Goal: Transaction & Acquisition: Purchase product/service

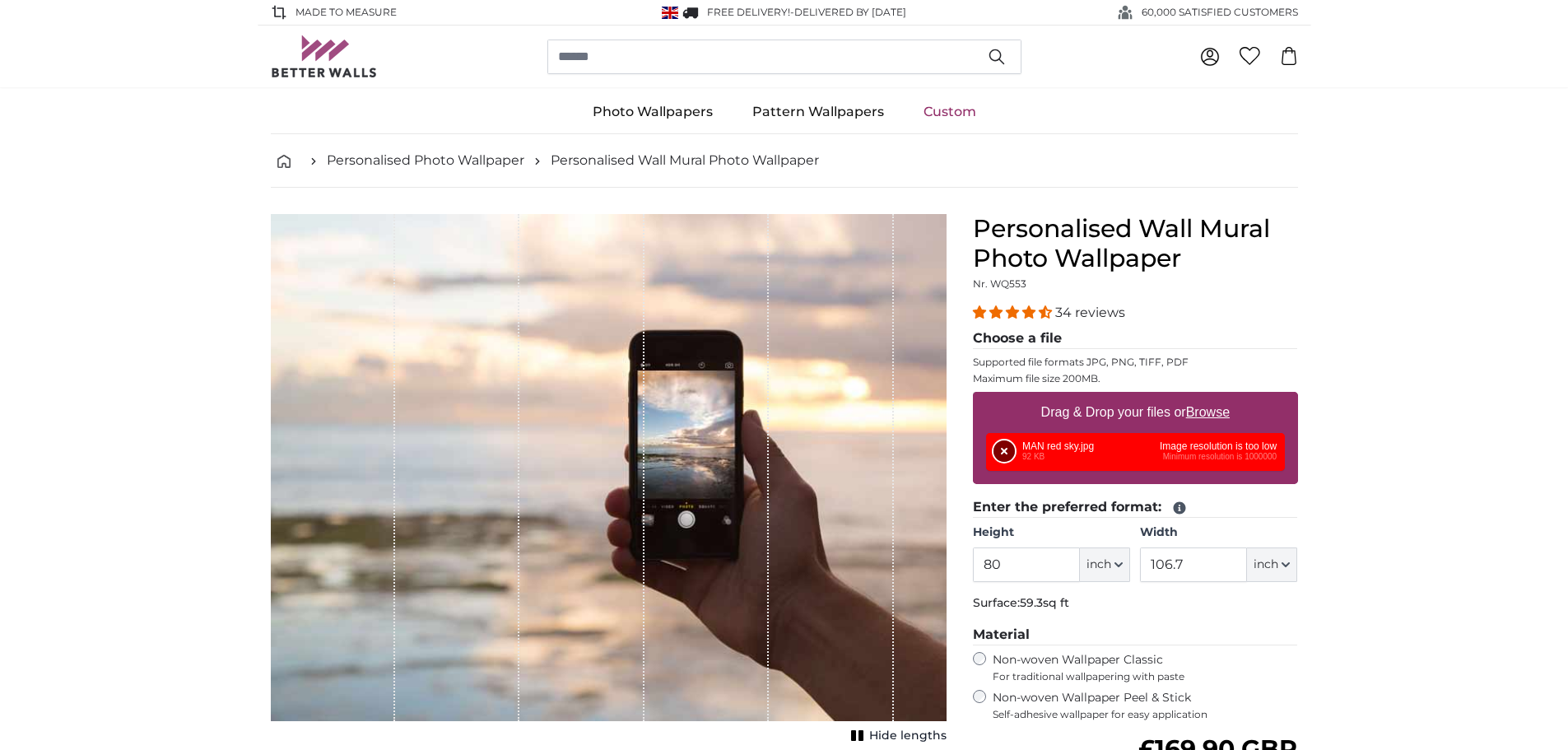
click at [1007, 453] on button "Remove" at bounding box center [1005, 451] width 22 height 22
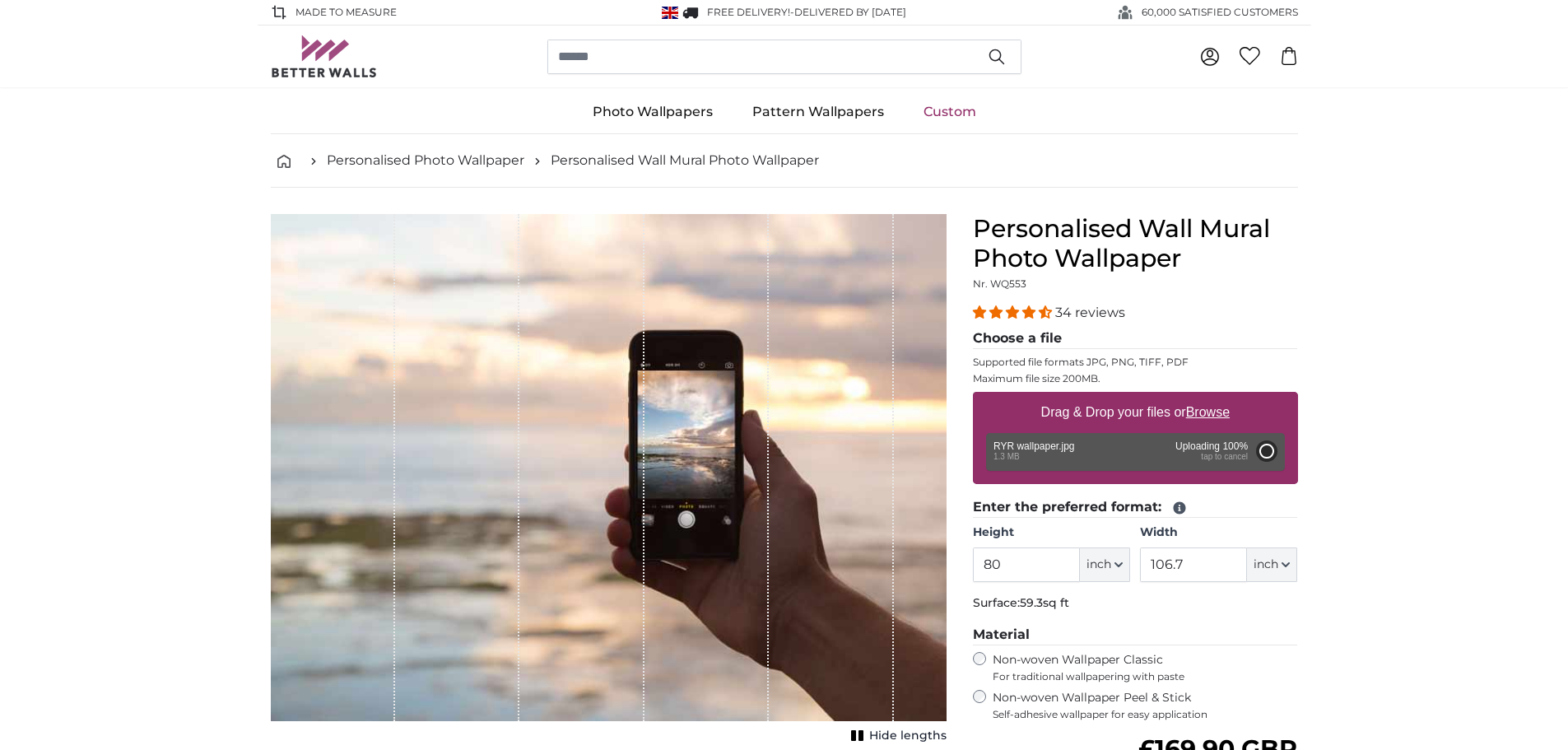
type input "106.4"
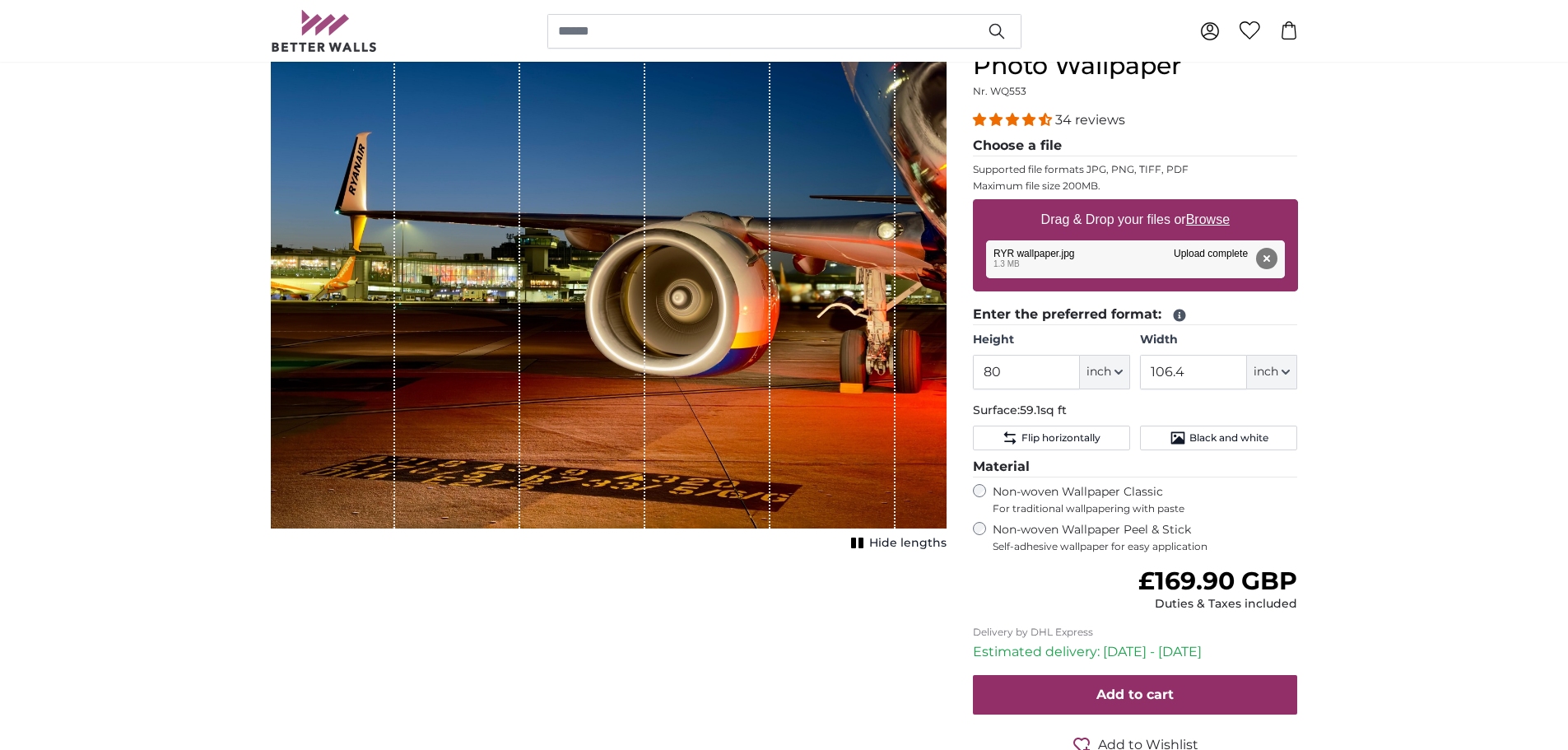
scroll to position [329, 0]
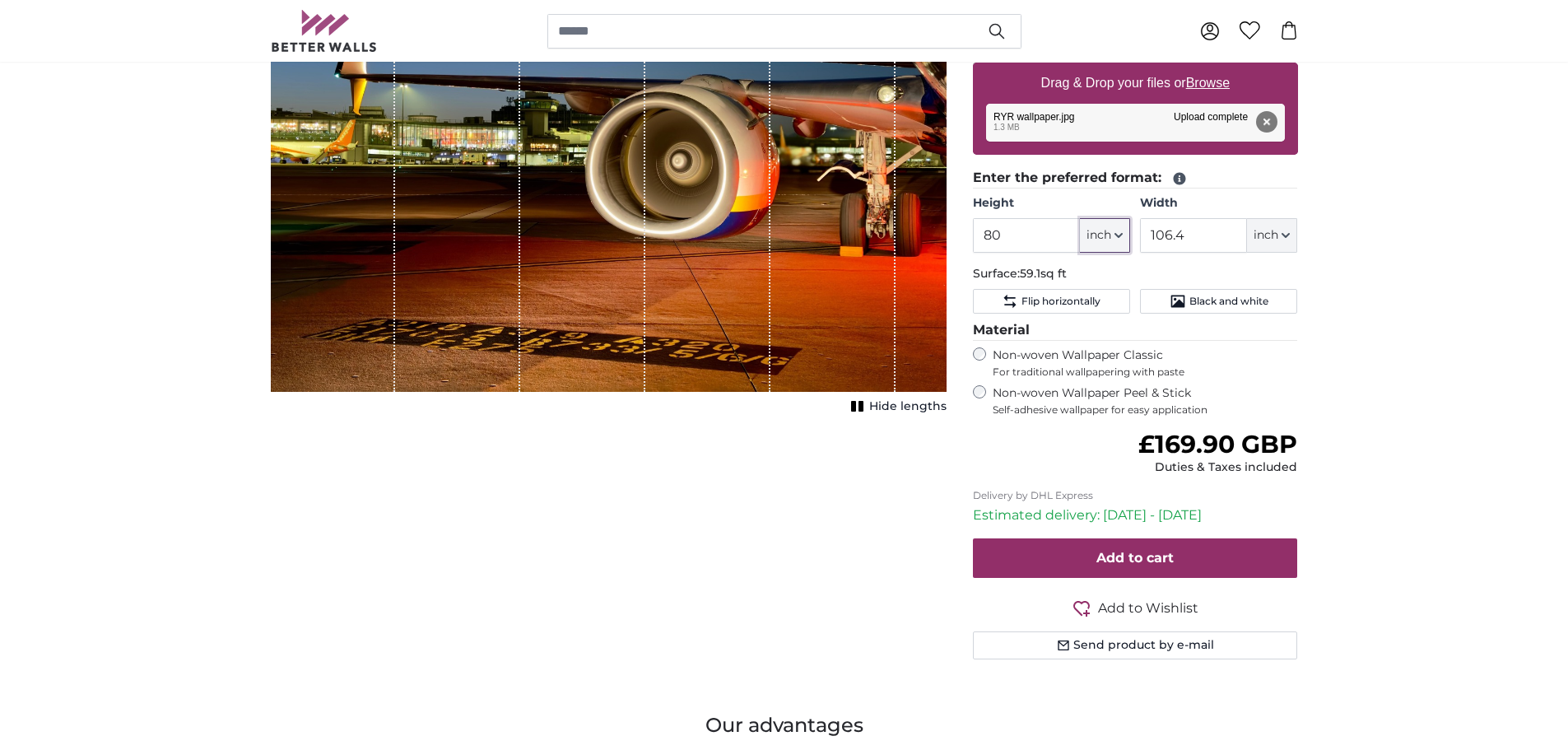
click at [1103, 235] on span "inch" at bounding box center [1099, 235] width 25 height 16
click at [1095, 275] on link "Centimeter (cm)" at bounding box center [1105, 279] width 145 height 30
type input "203.2"
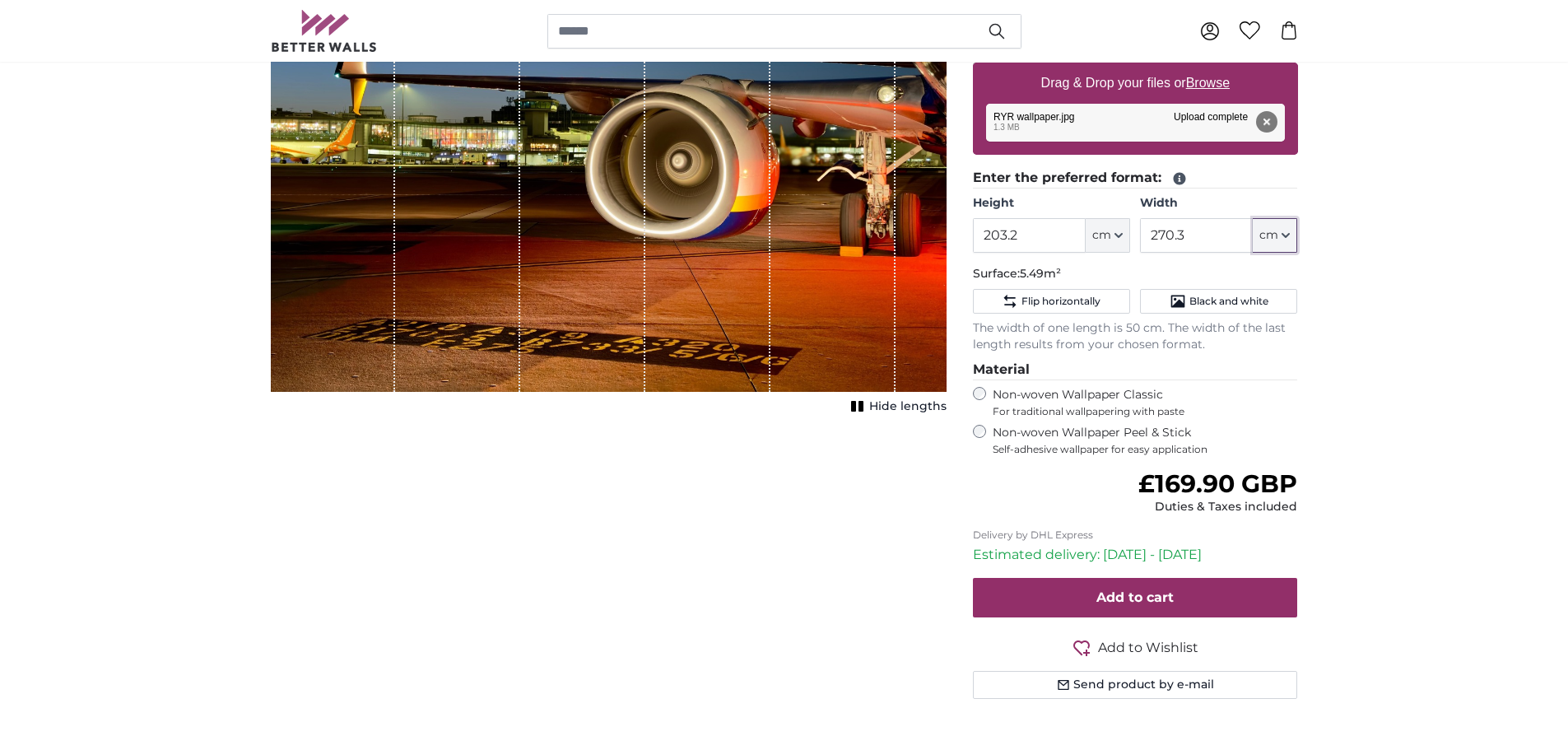
click at [1264, 240] on span "cm" at bounding box center [1268, 235] width 19 height 16
click at [1271, 278] on link "Centimeter (cm)" at bounding box center [1276, 279] width 145 height 30
click at [1207, 233] on input "270.3" at bounding box center [1197, 235] width 113 height 35
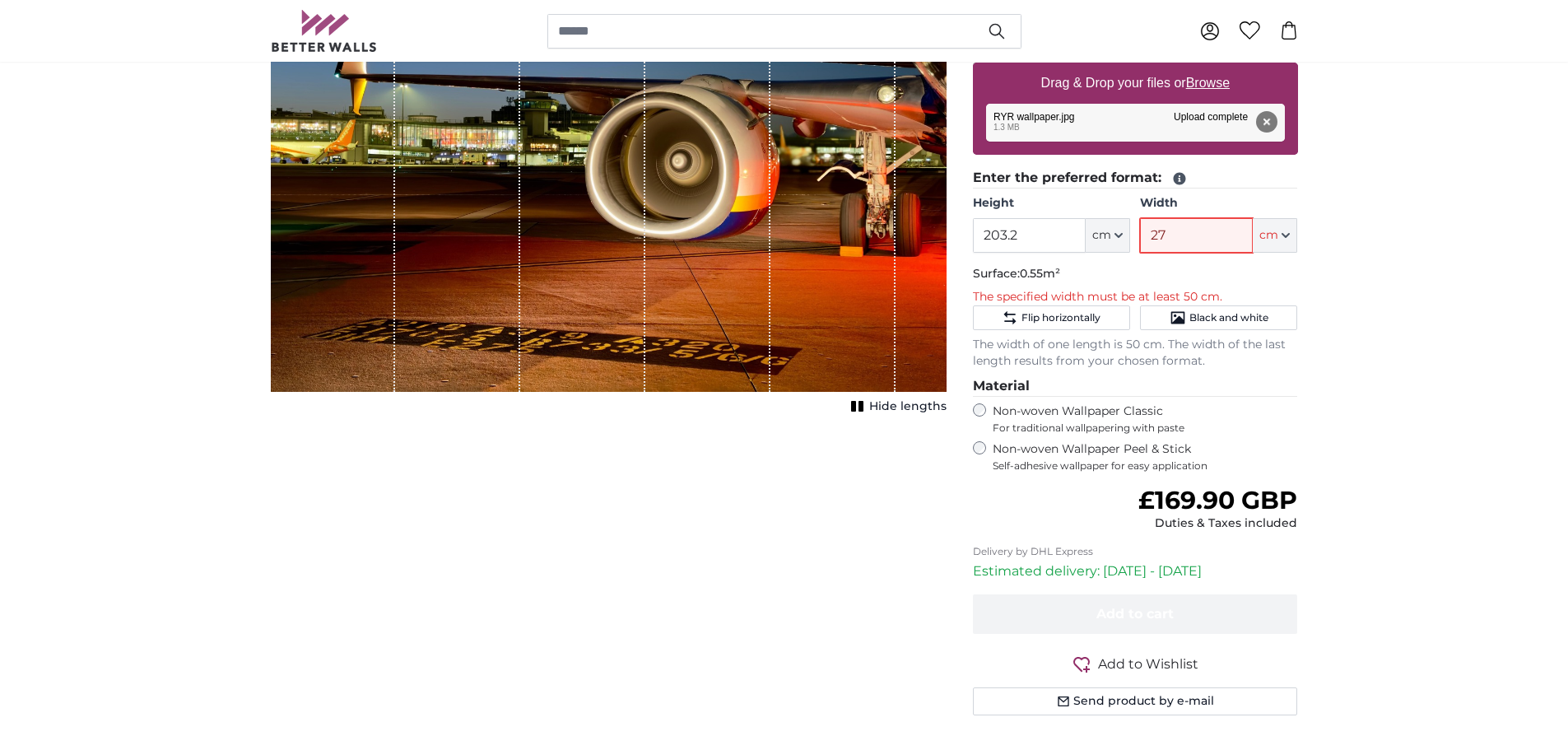
type input "2"
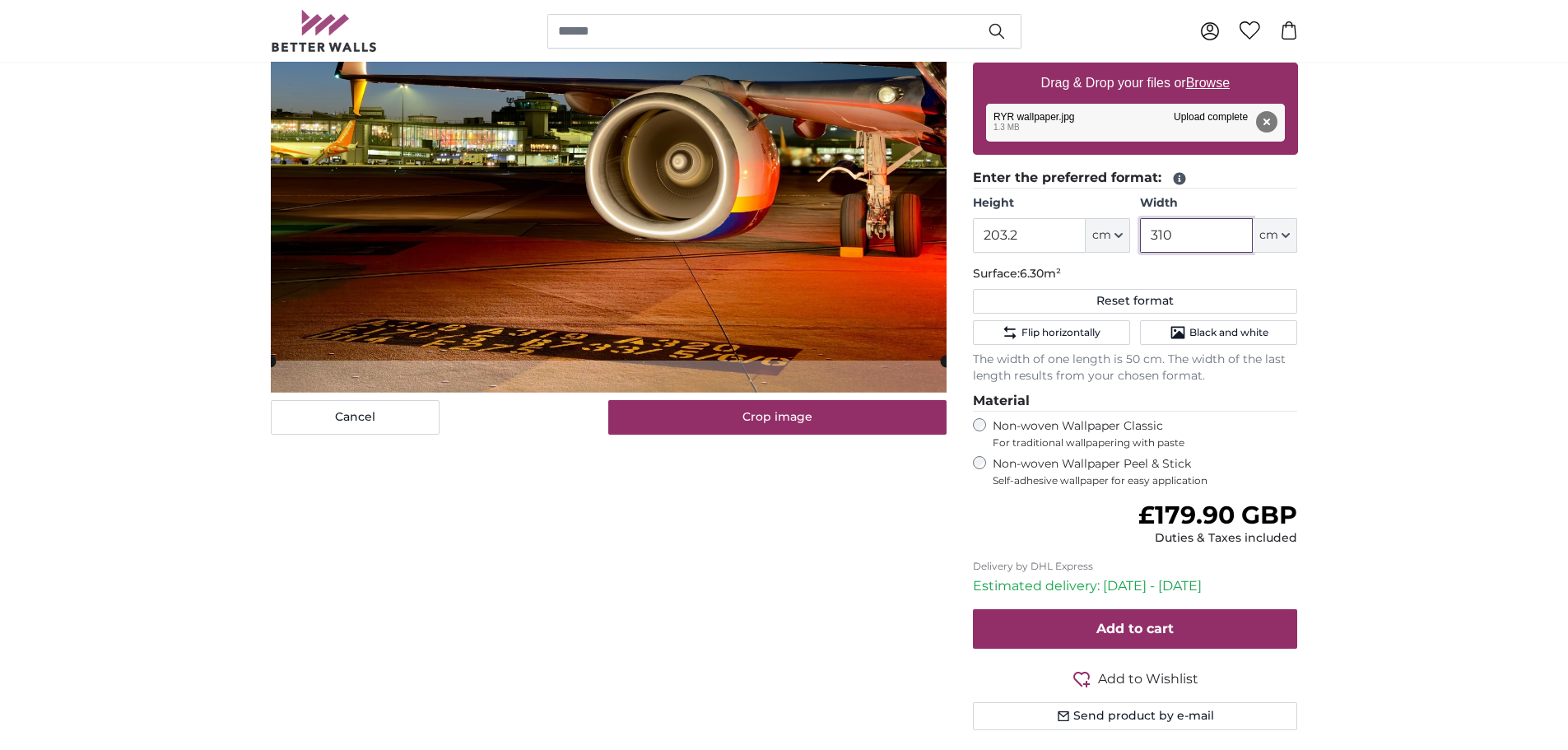
type input "310"
click at [1097, 236] on span "cm" at bounding box center [1102, 235] width 19 height 16
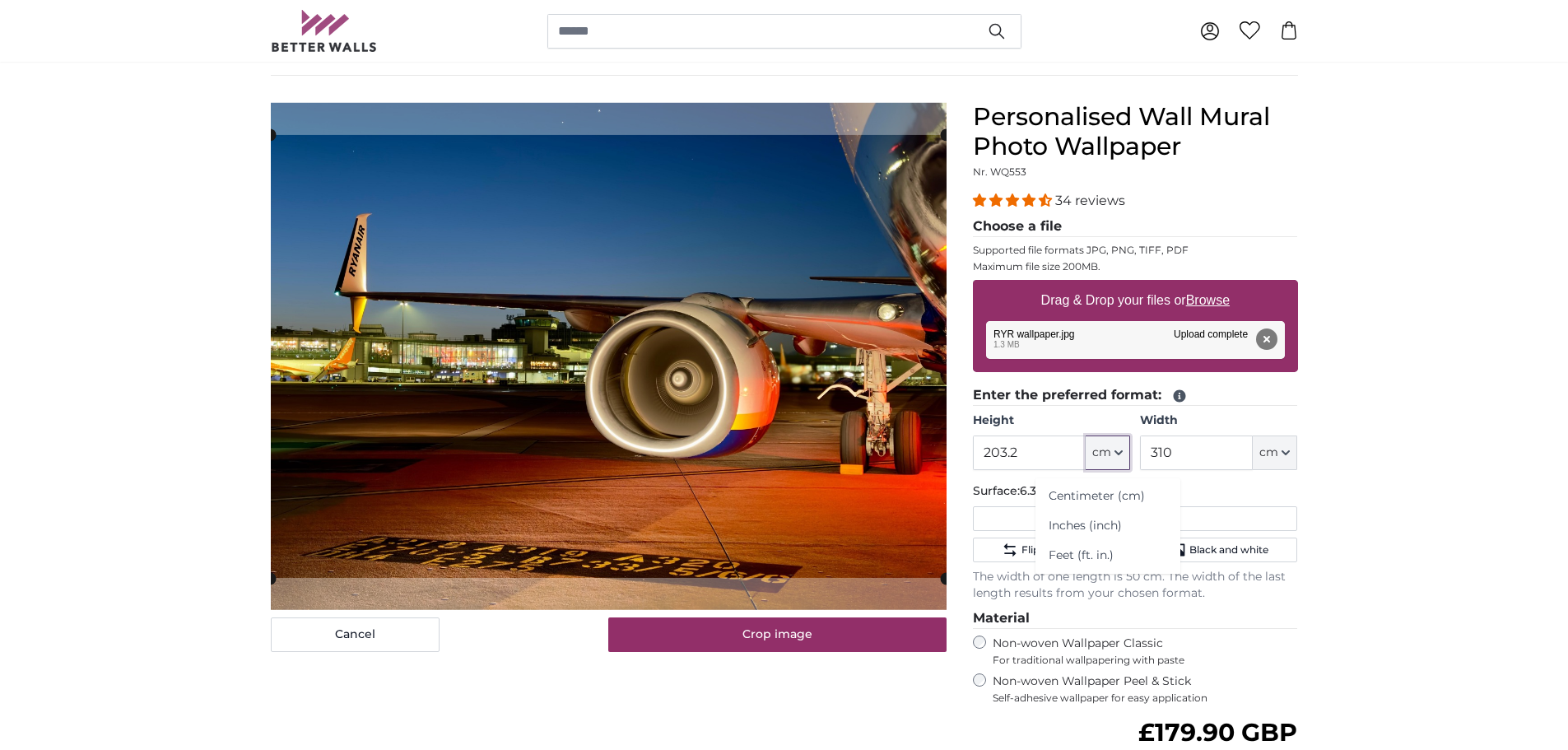
scroll to position [83, 0]
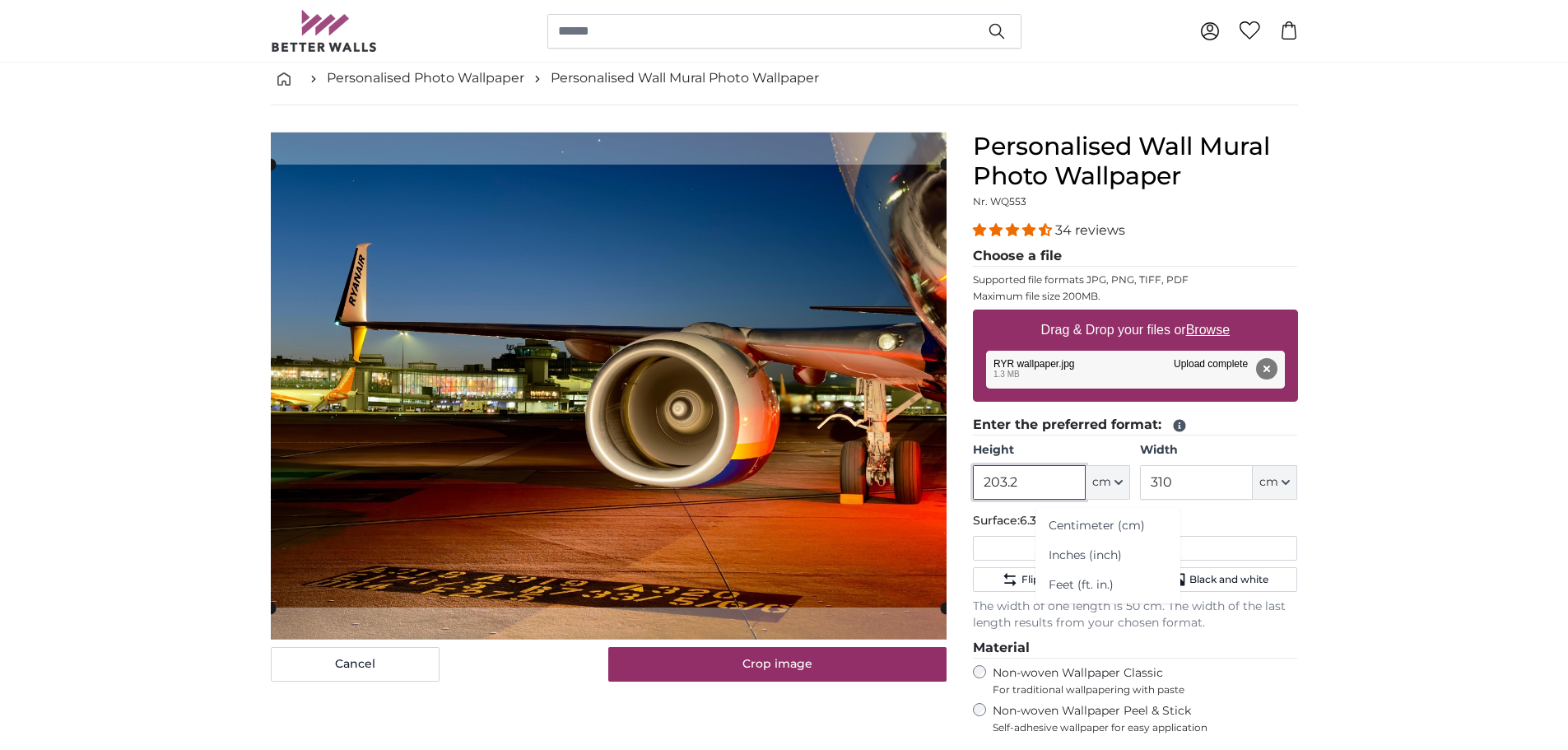
click at [1032, 476] on input "203.2" at bounding box center [1030, 483] width 113 height 35
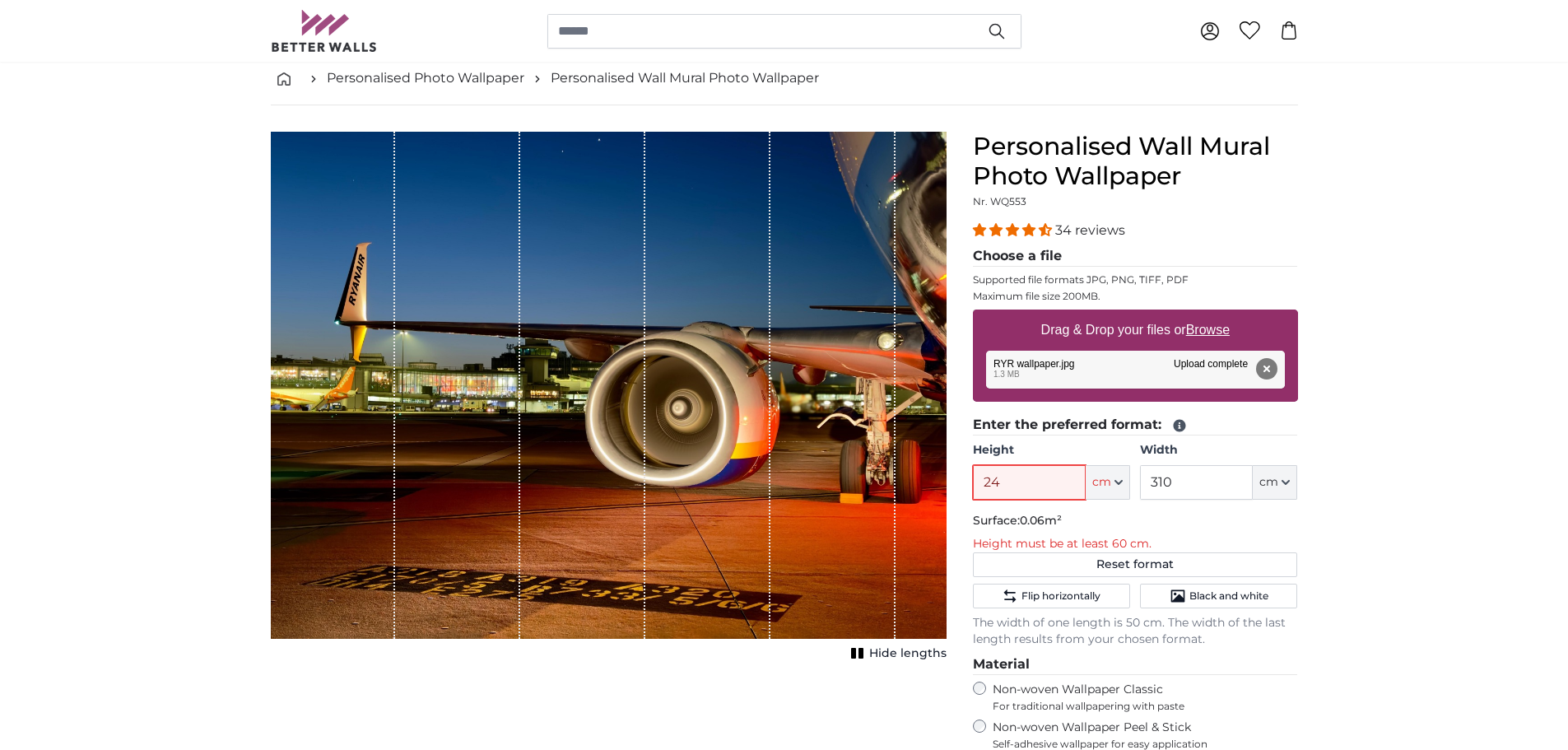
type input "240"
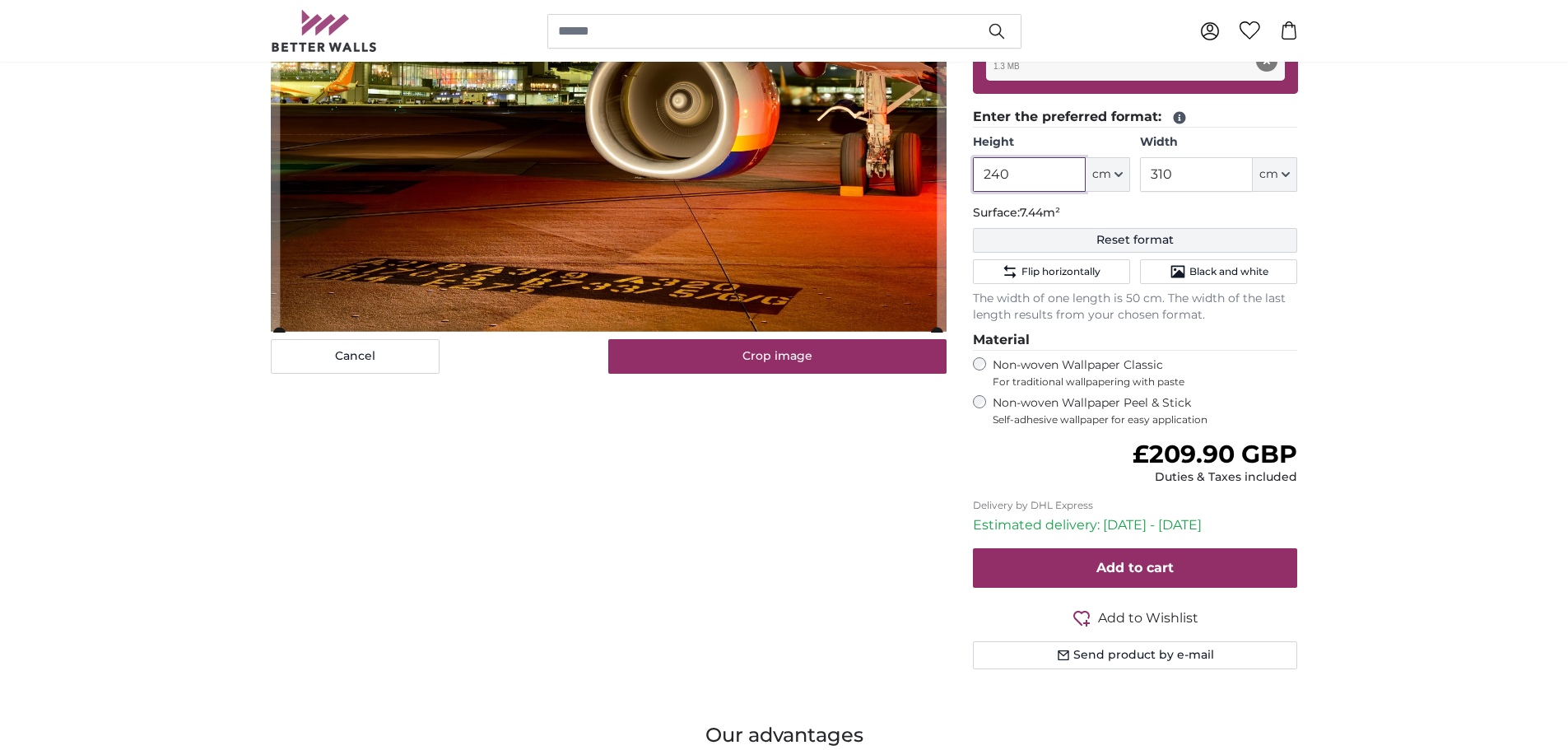
scroll to position [412, 0]
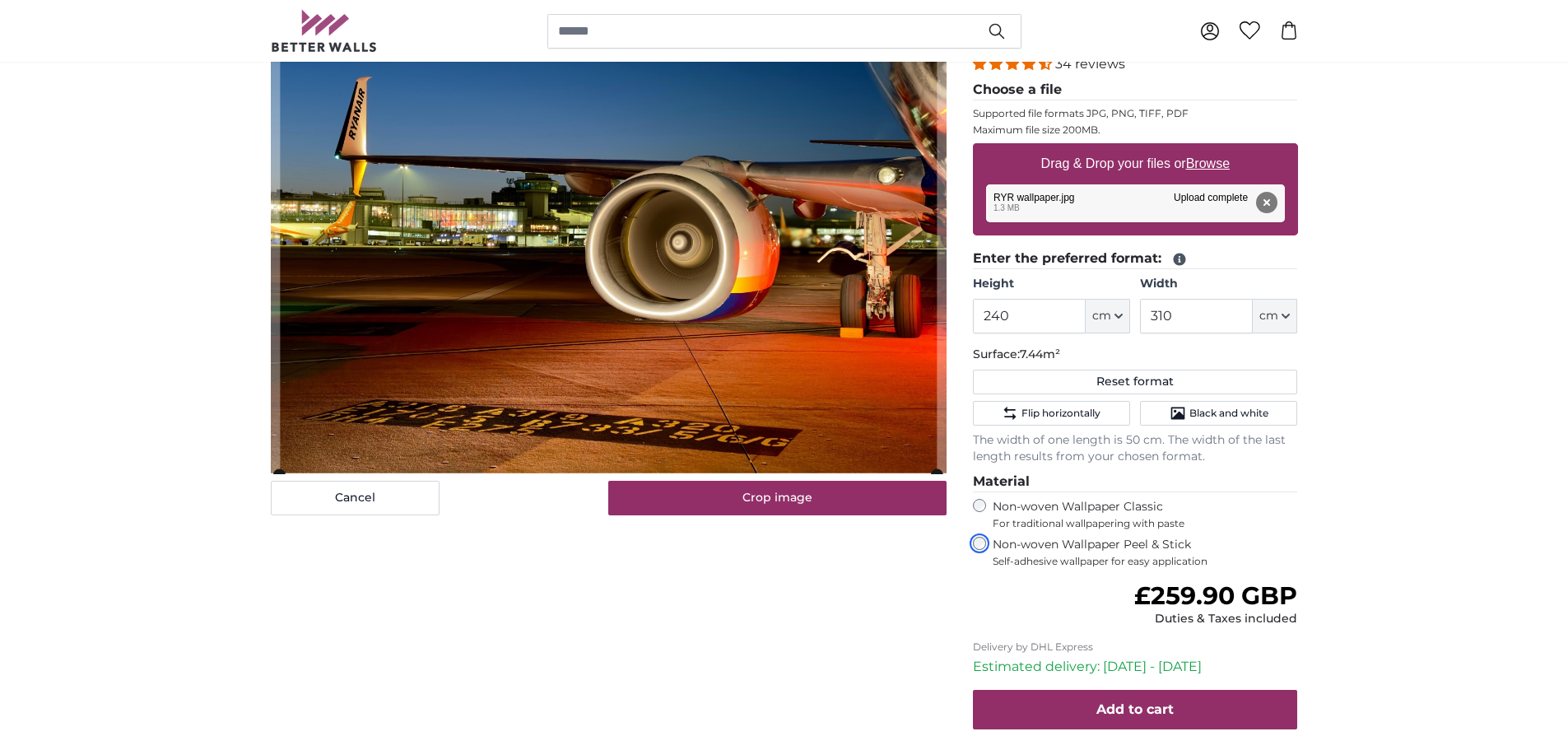
scroll to position [247, 0]
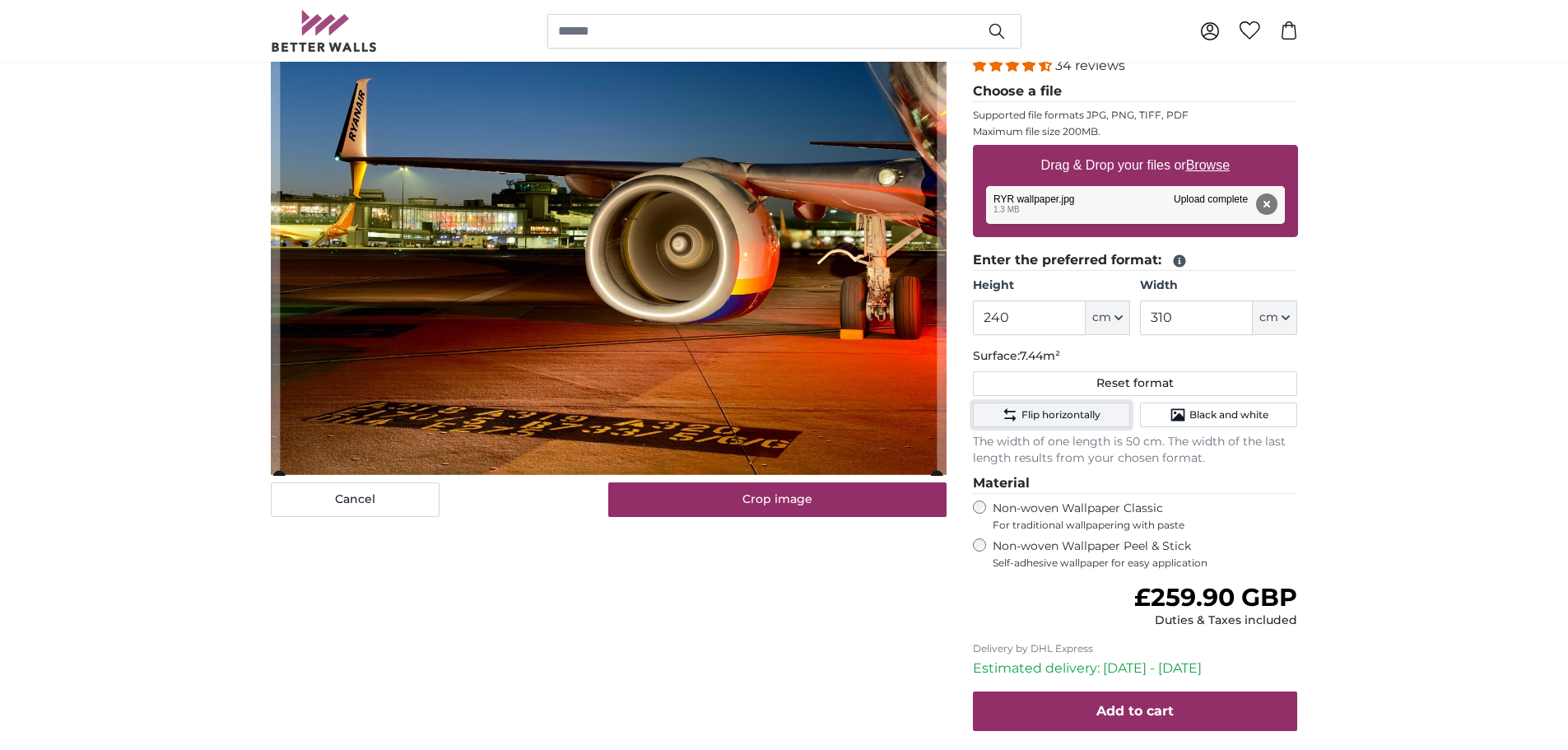
click at [1036, 409] on span "Flip horizontally" at bounding box center [1061, 414] width 79 height 13
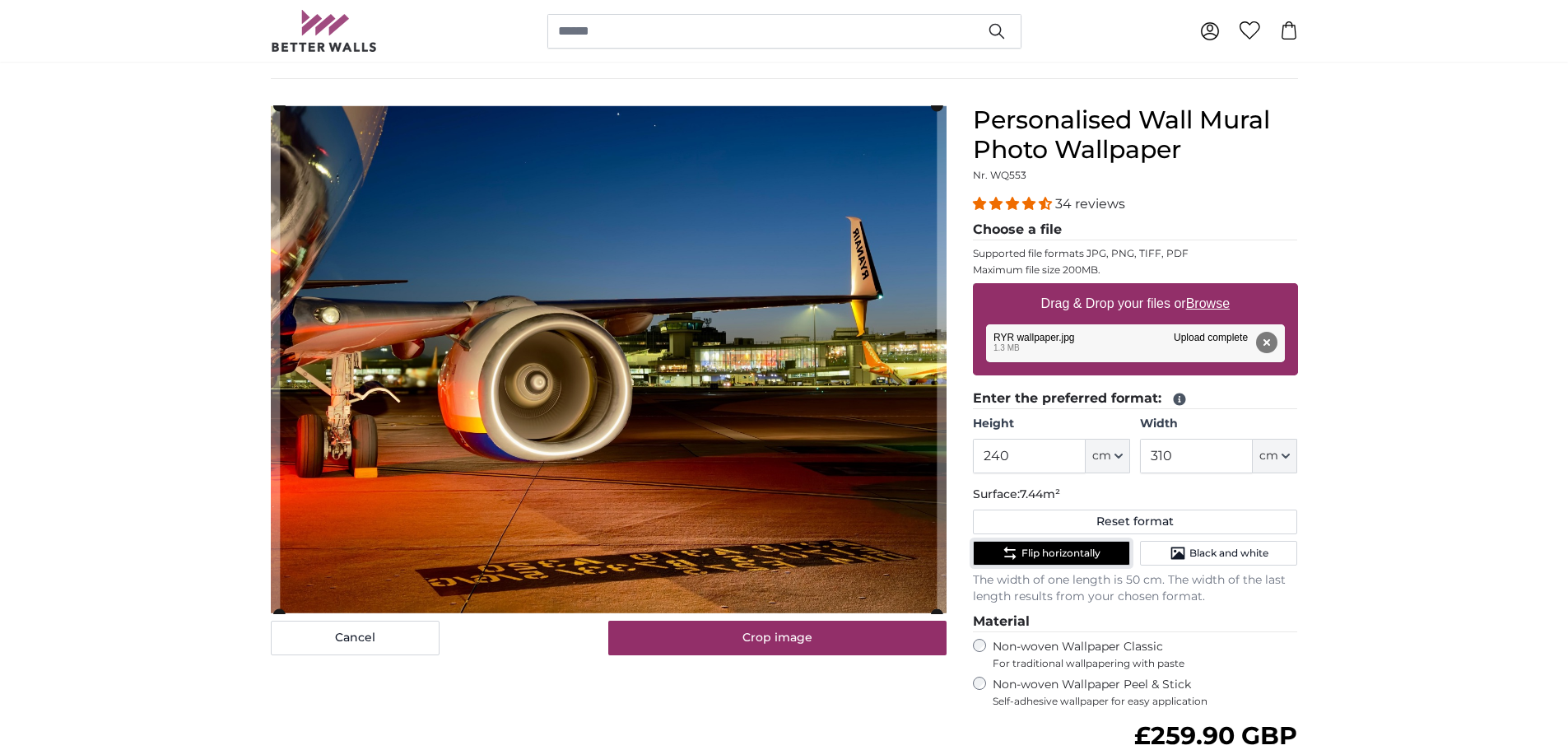
scroll to position [83, 0]
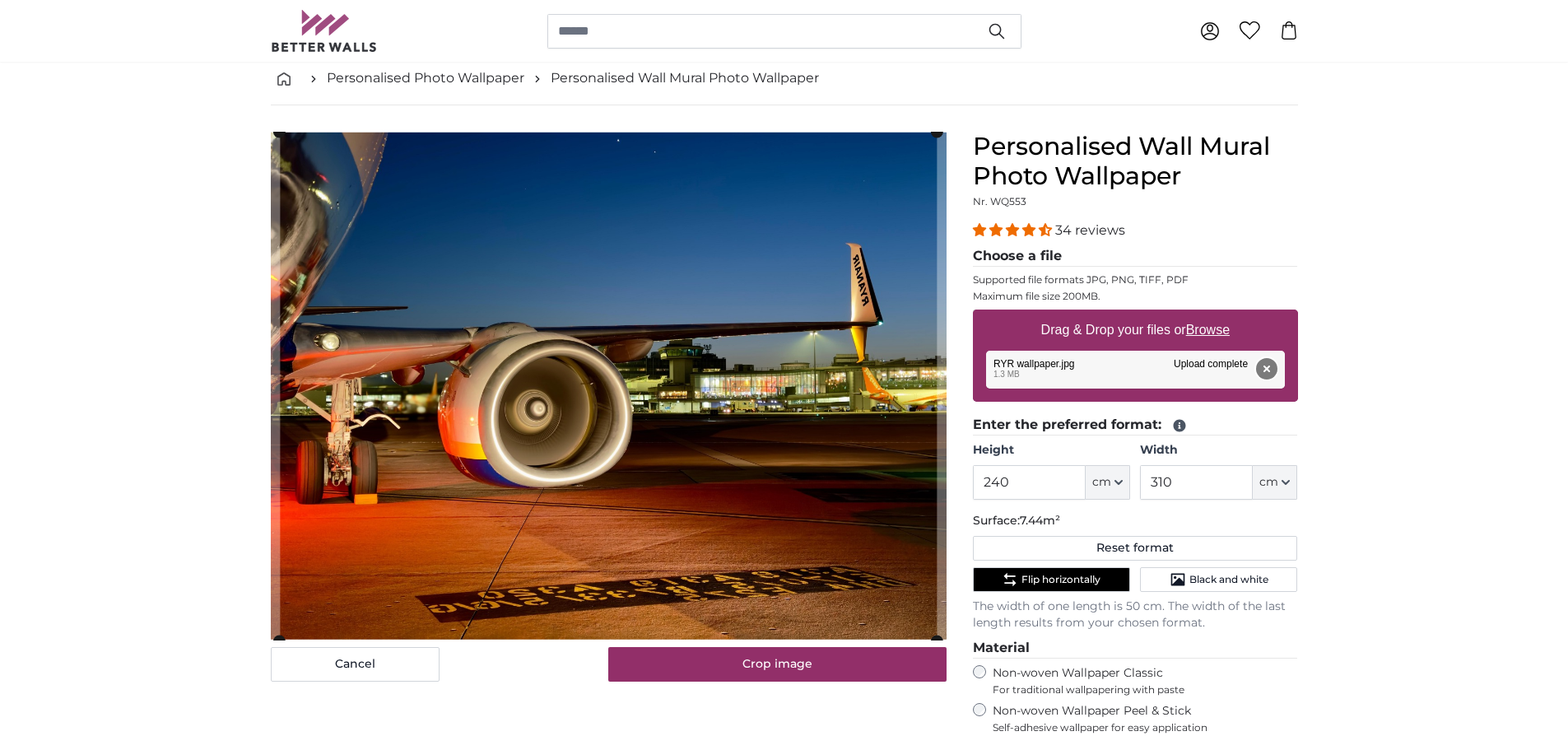
click at [1270, 365] on button "Remove" at bounding box center [1267, 369] width 22 height 22
type input "203.2"
type input "270.3"
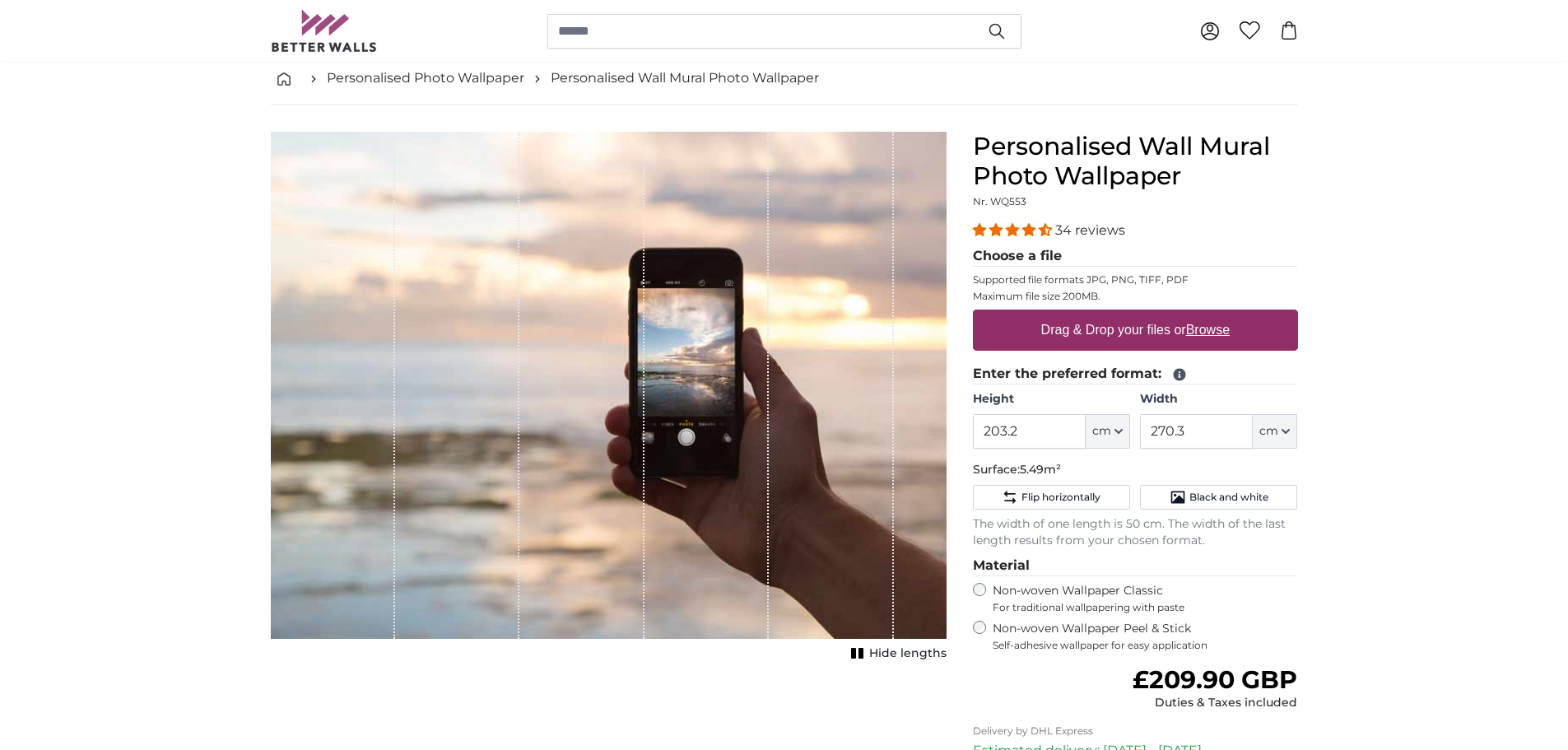
click at [1208, 331] on u "Browse" at bounding box center [1207, 330] width 44 height 14
click at [1208, 315] on input "Drag & Drop your files or Browse" at bounding box center [1136, 312] width 326 height 5
type input "**********"
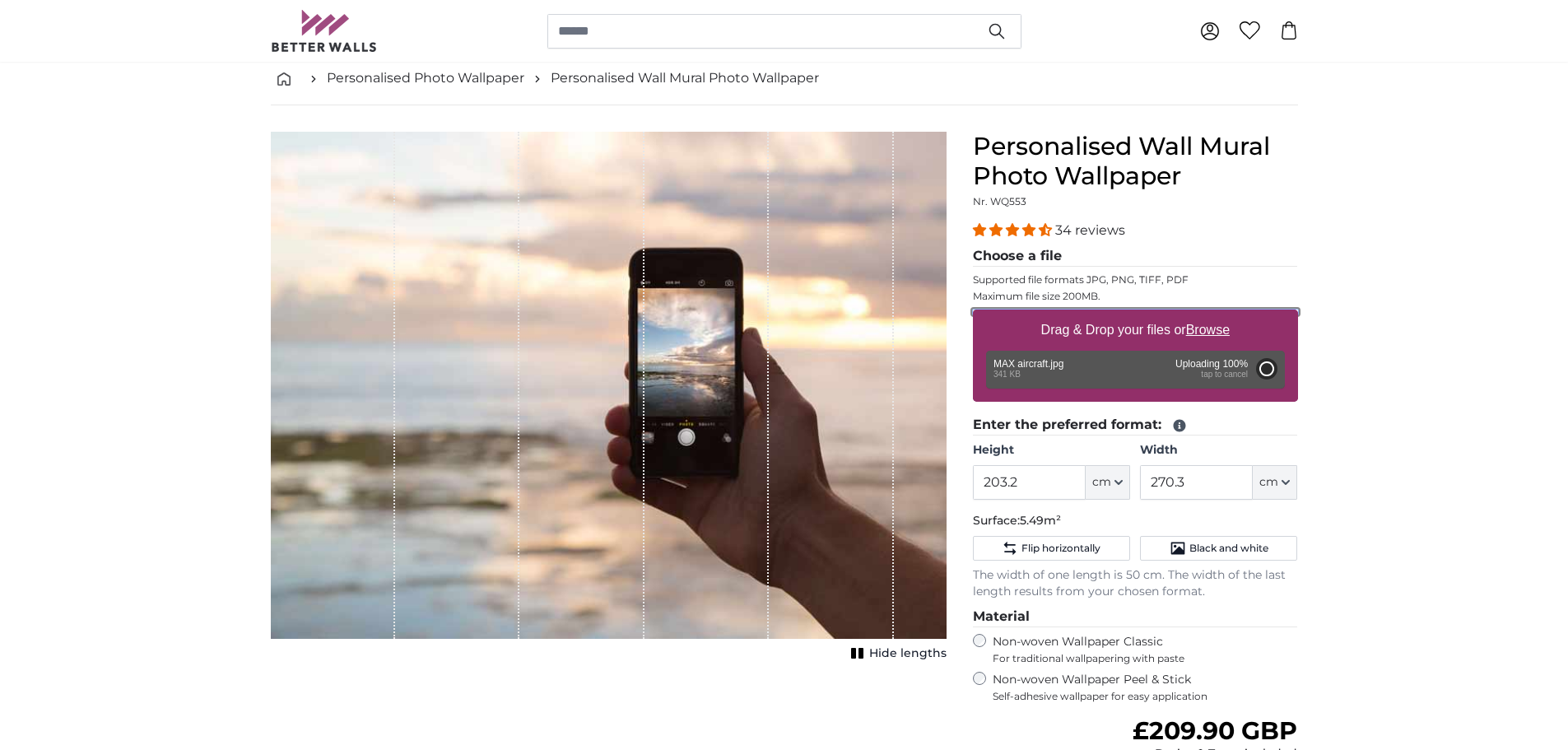
type input "77"
type input "137.1"
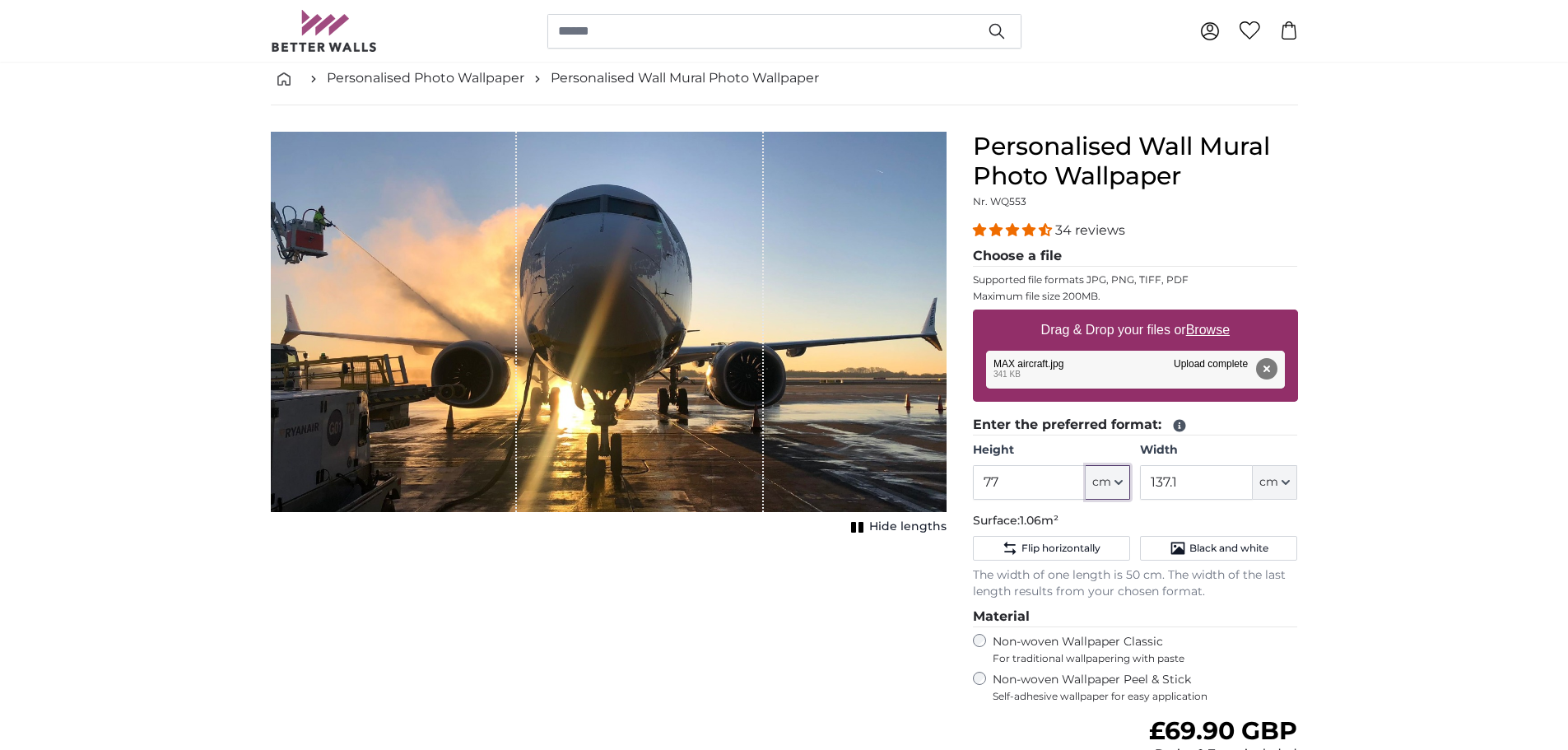
click at [1113, 486] on button "cm" at bounding box center [1108, 483] width 45 height 35
click at [1026, 485] on input "77" at bounding box center [1030, 483] width 113 height 35
type input "7"
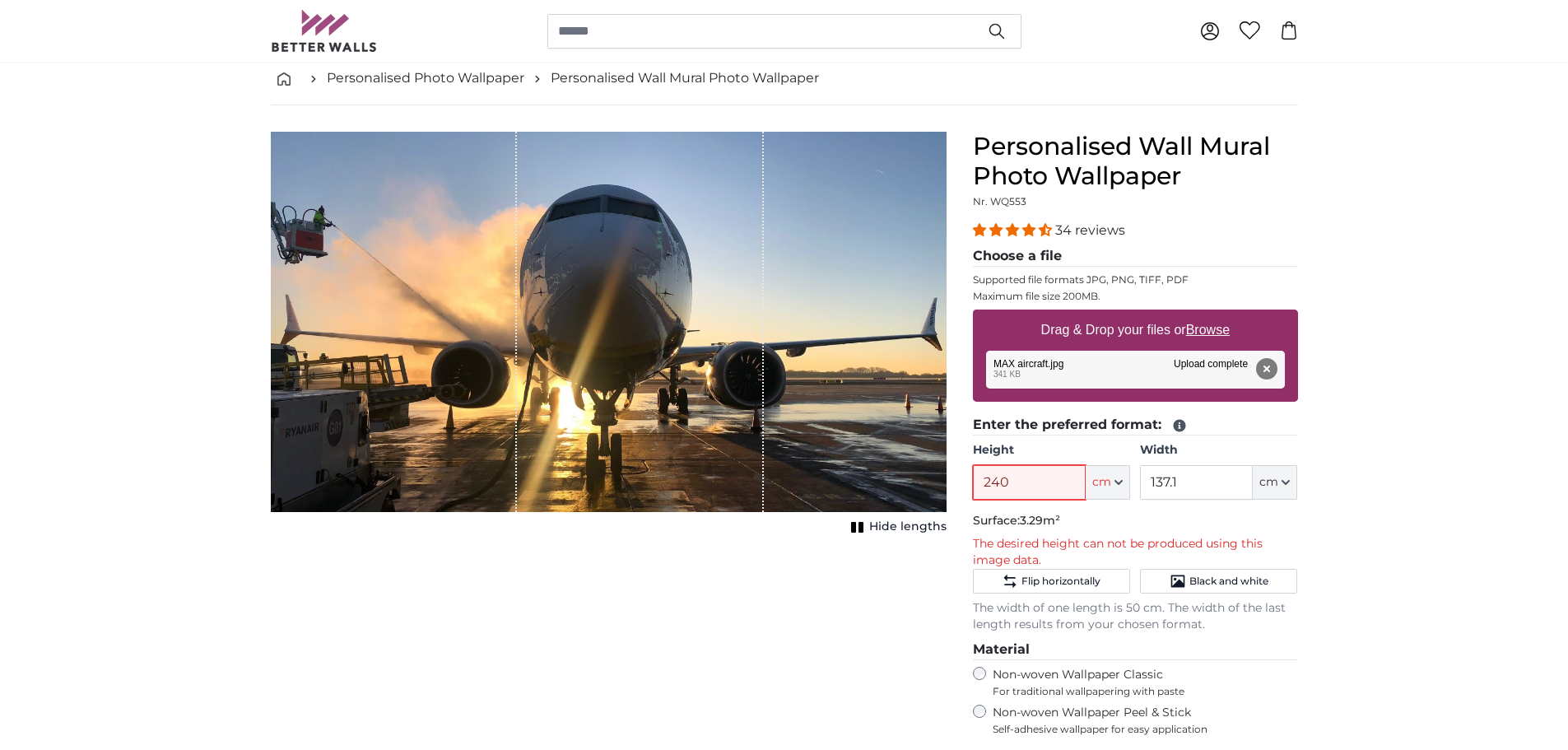
type input "240"
click at [1185, 477] on input "137.1" at bounding box center [1197, 483] width 113 height 35
type input "1"
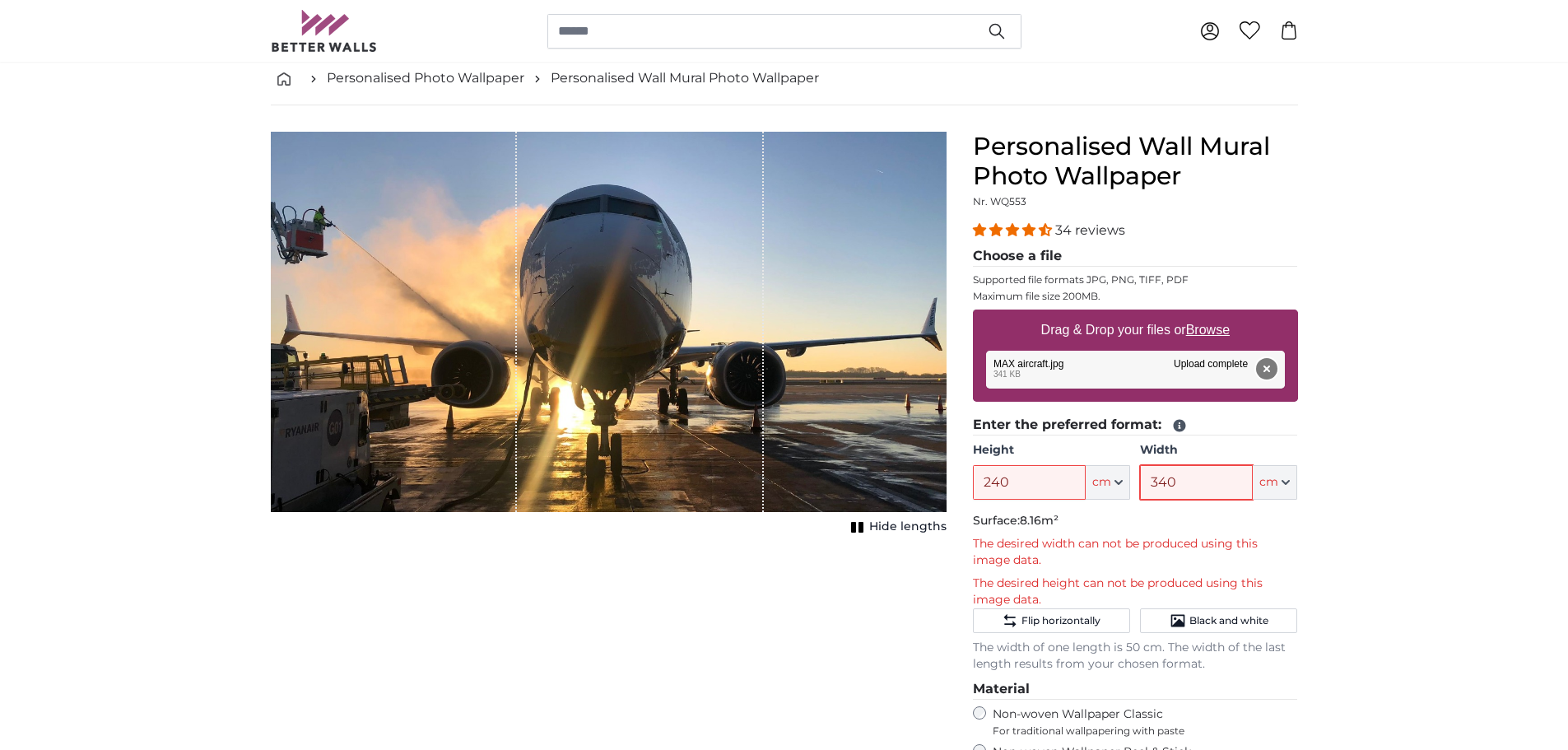
type input "340"
click at [1273, 371] on button "Remove" at bounding box center [1267, 369] width 22 height 22
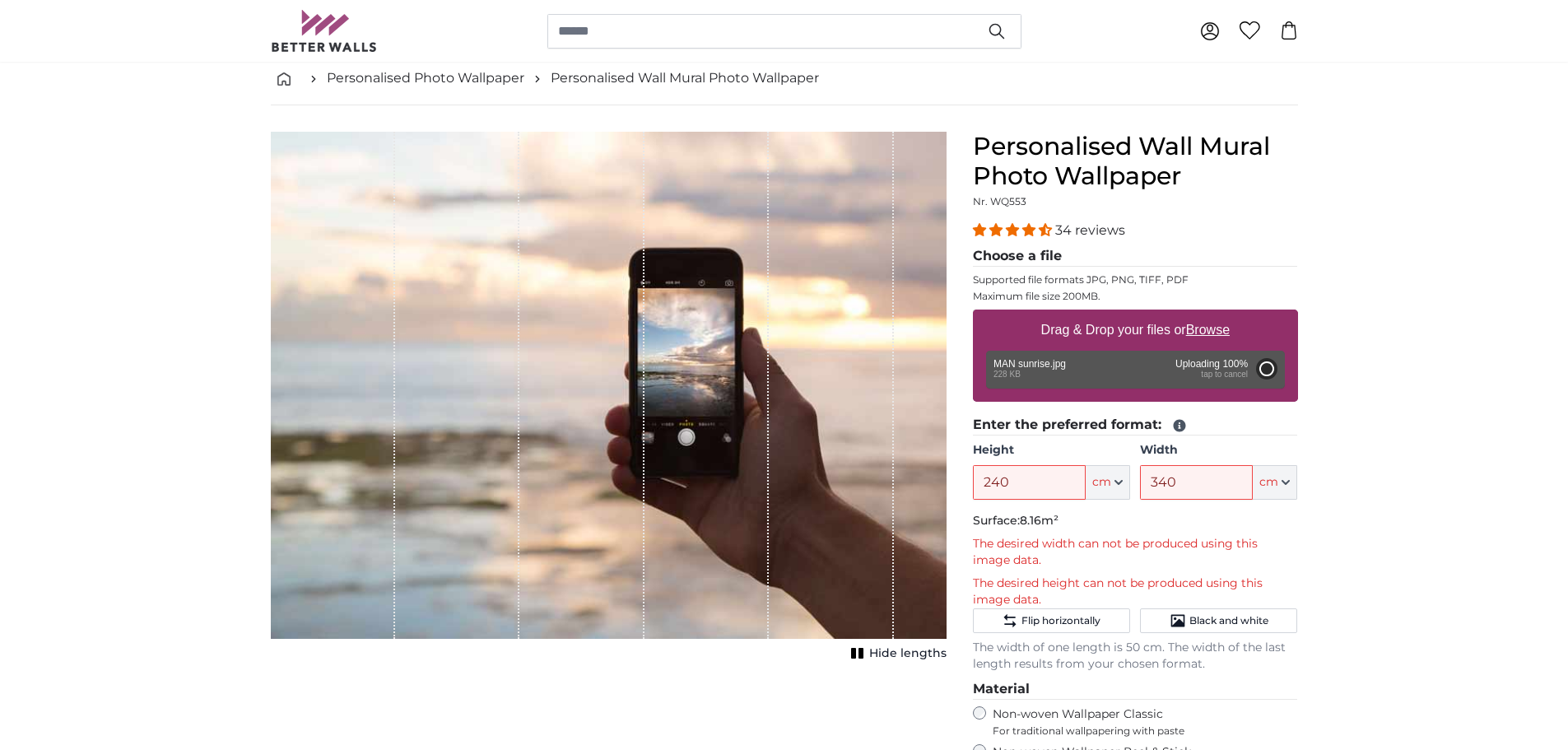
type input "81"
type input "108.5"
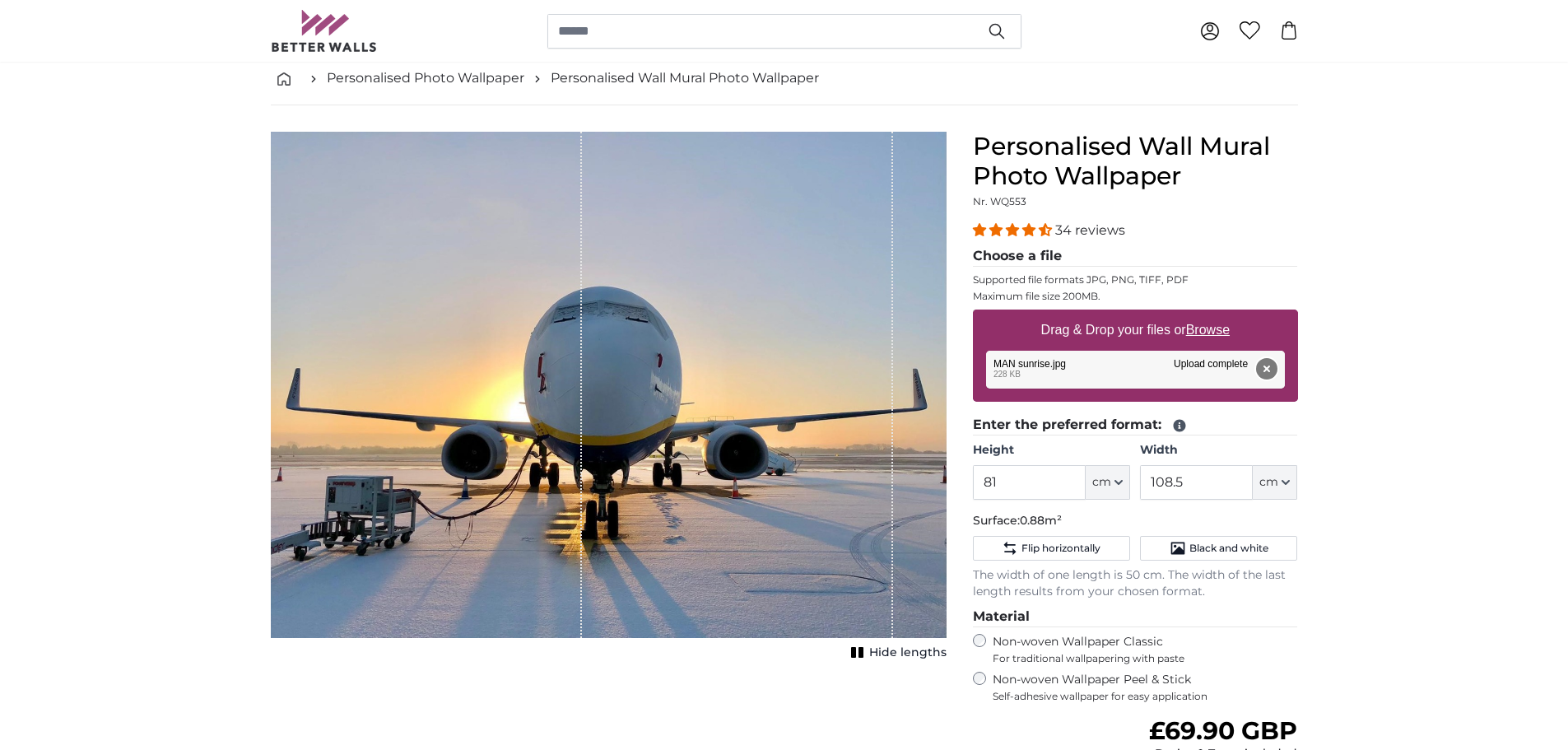
click at [1259, 366] on button "Remove" at bounding box center [1267, 369] width 22 height 22
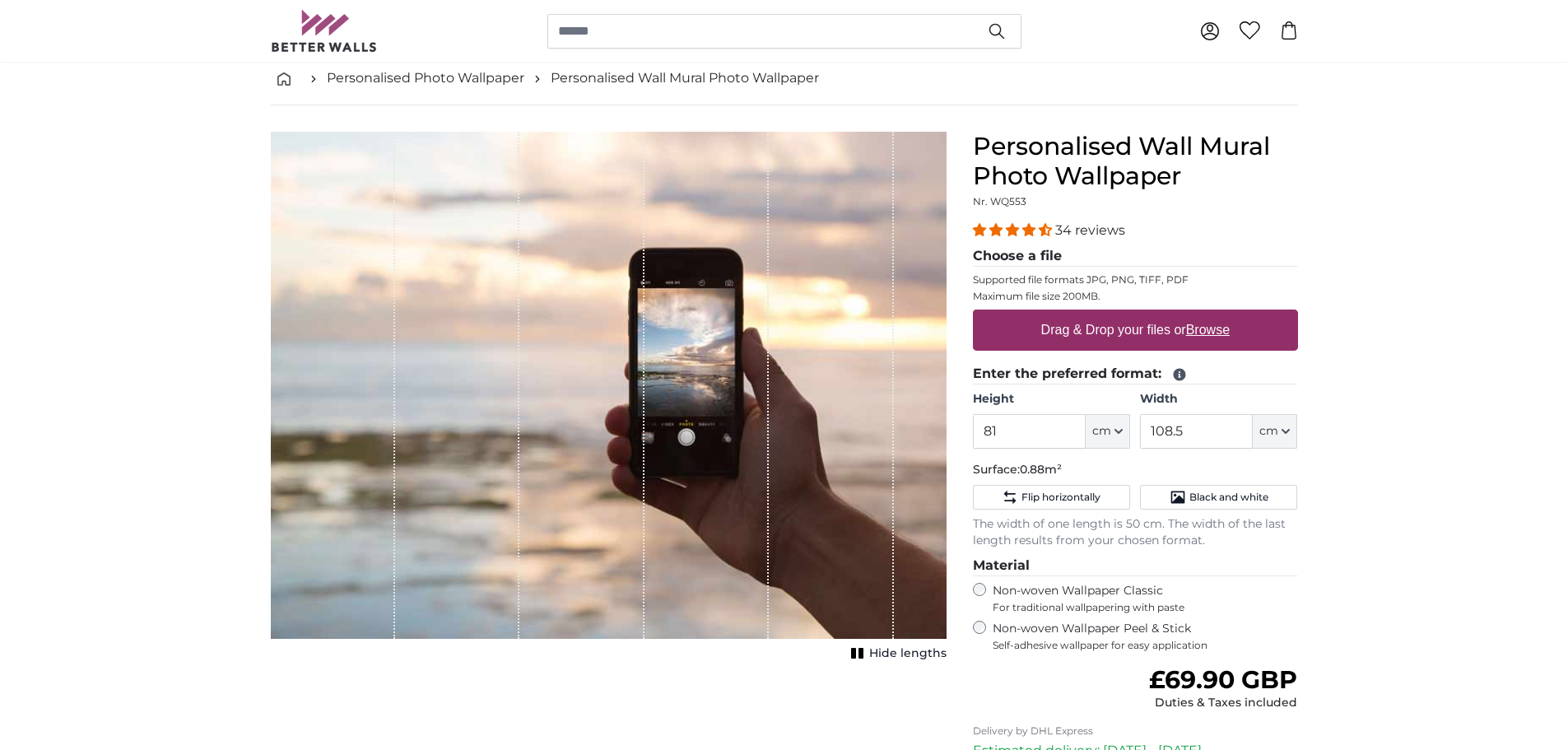
click at [1224, 330] on u "Browse" at bounding box center [1207, 330] width 44 height 14
click at [1224, 315] on input "Drag & Drop your files or Browse" at bounding box center [1136, 312] width 326 height 5
type input "**********"
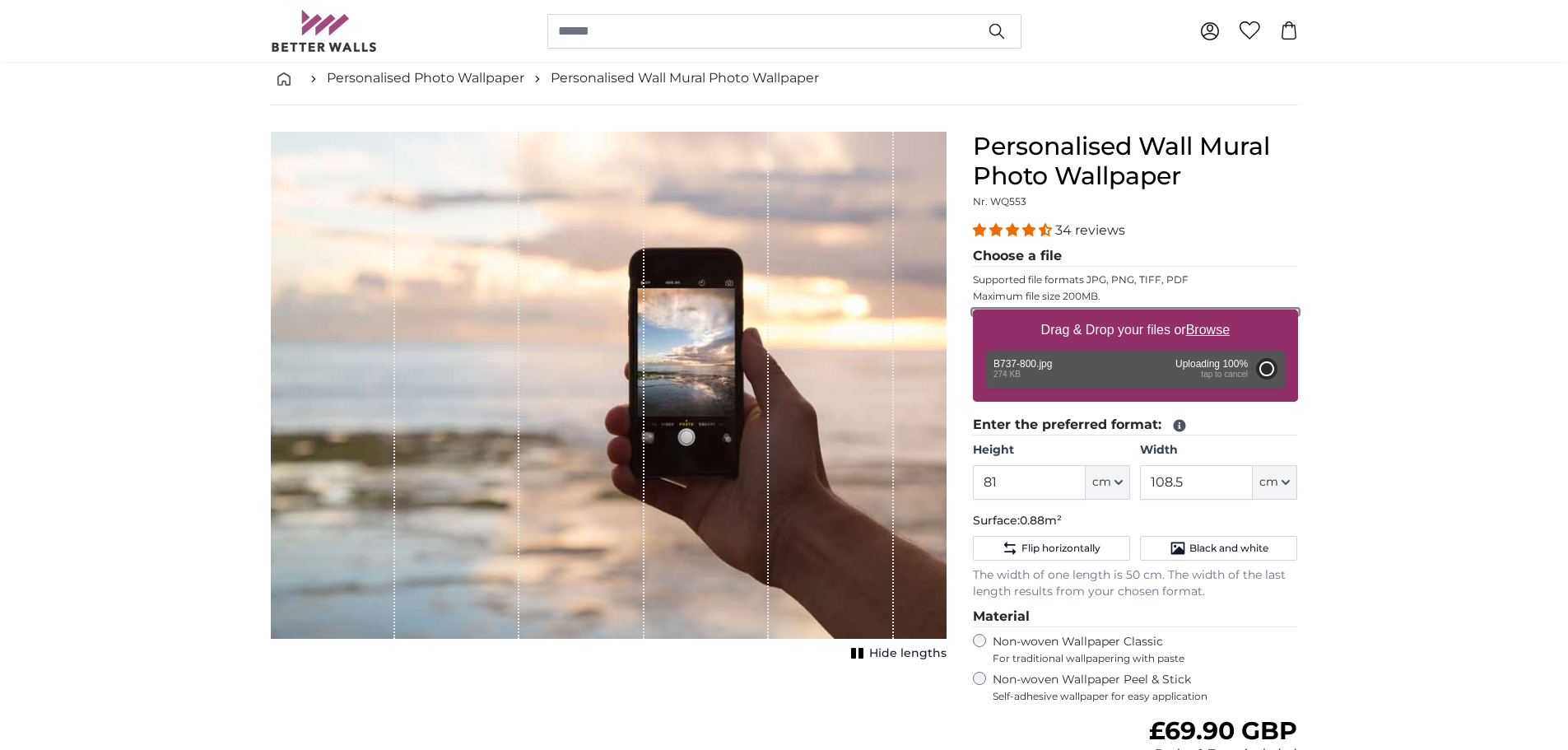
type input "77"
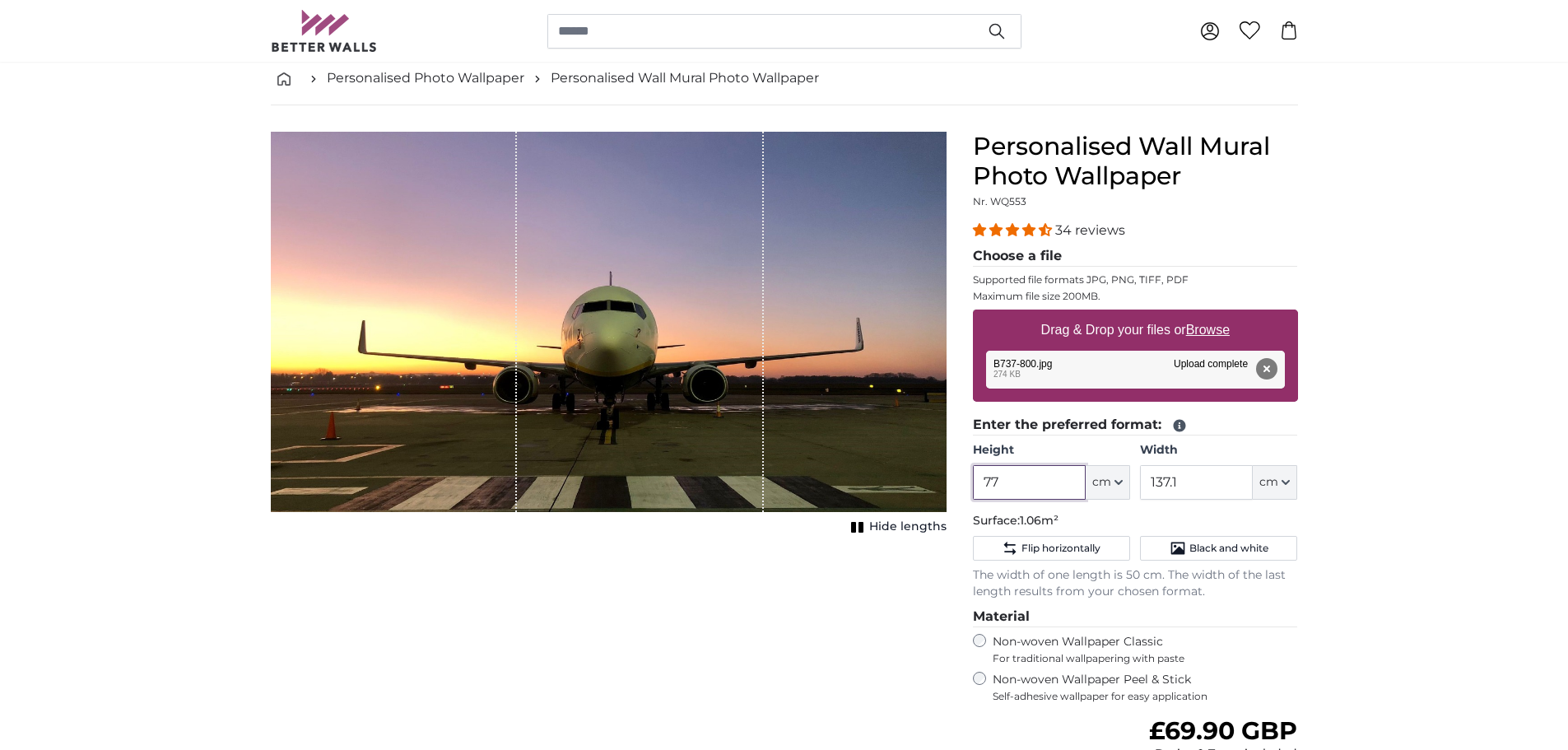
click at [1025, 485] on input "77" at bounding box center [1030, 483] width 113 height 35
click at [1206, 483] on input "137.1" at bounding box center [1197, 483] width 113 height 35
type input "1"
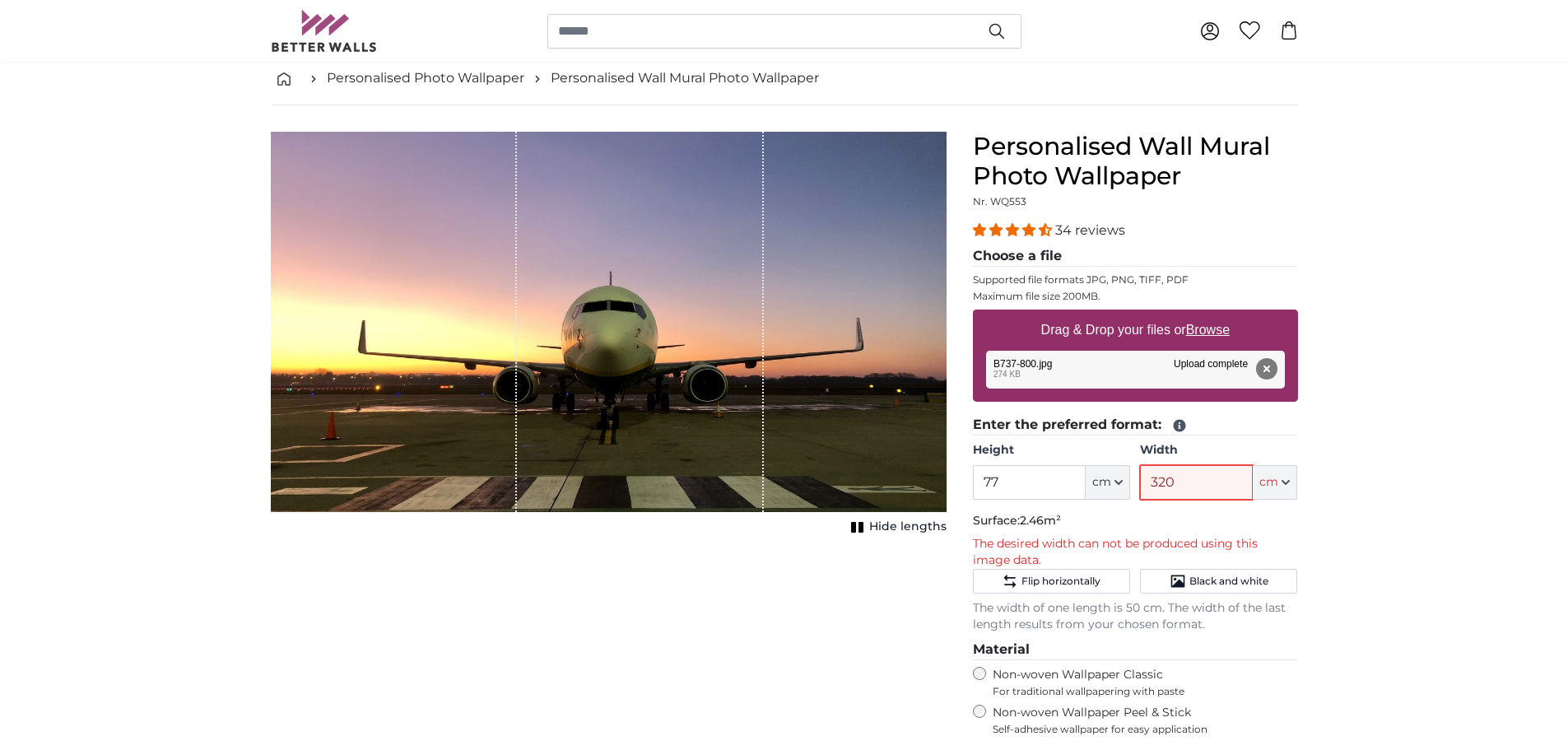
type input "320"
click at [1016, 492] on input "77" at bounding box center [1030, 483] width 113 height 35
type input "7"
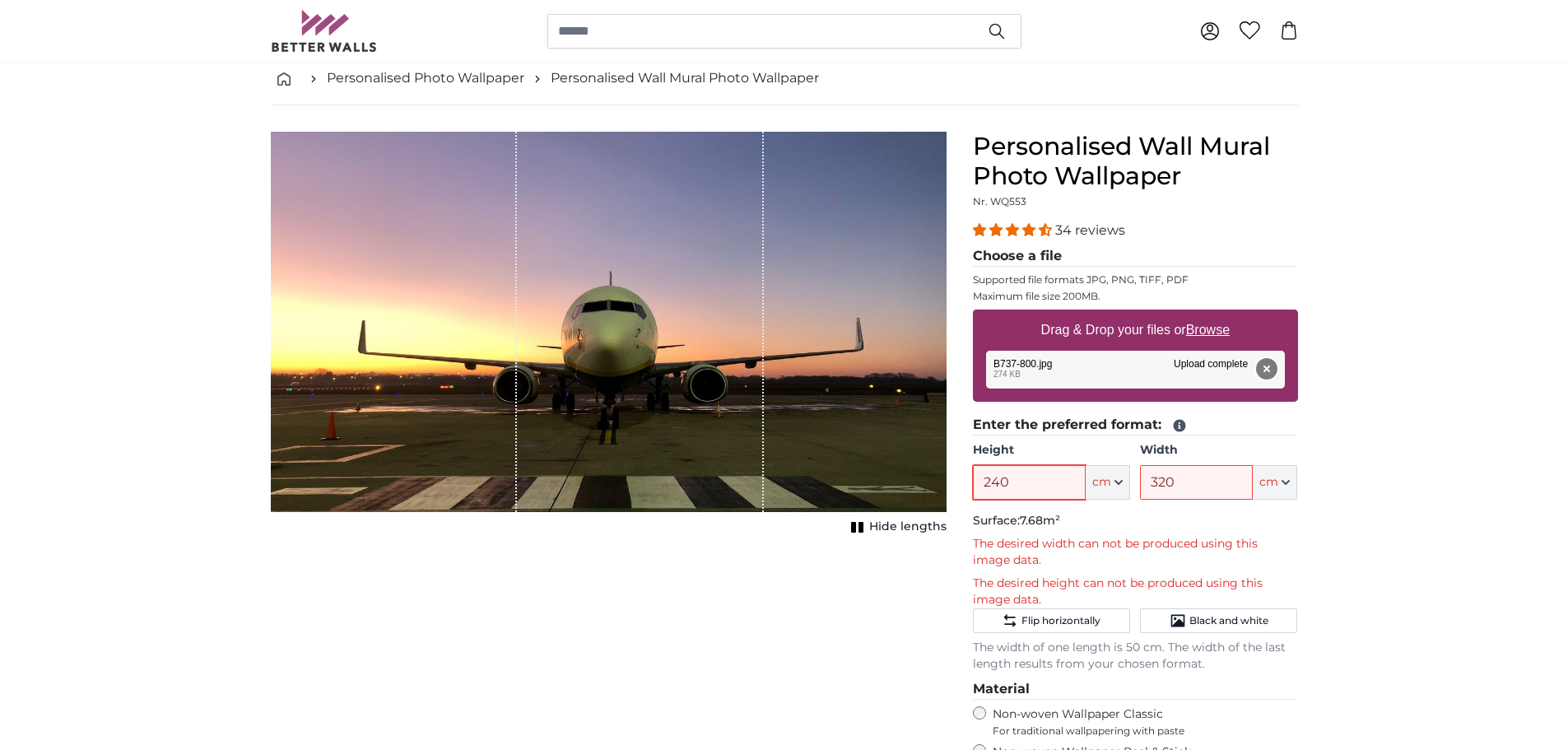
type input "240"
click at [1262, 360] on button "Remove" at bounding box center [1267, 369] width 22 height 22
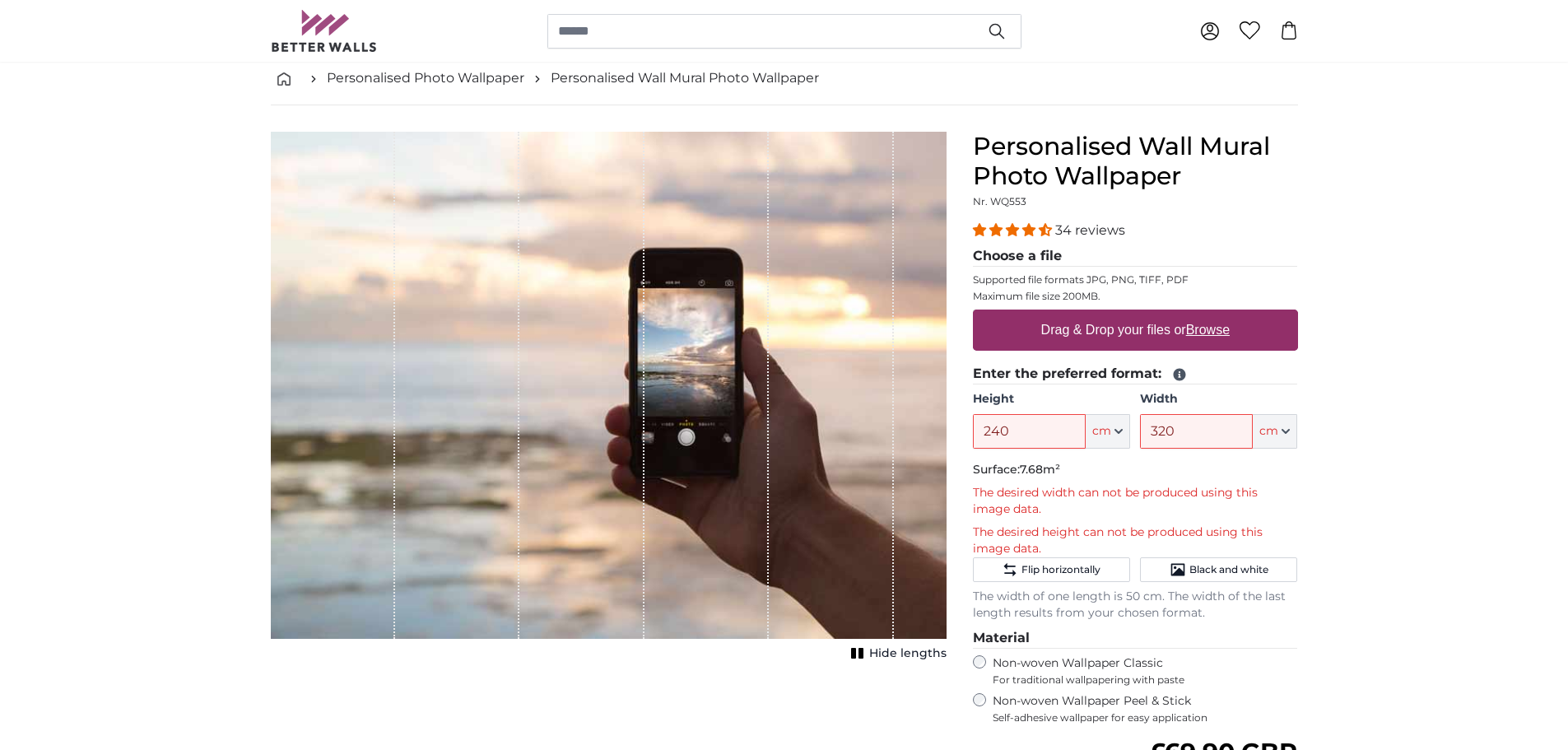
click at [1202, 329] on u "Browse" at bounding box center [1207, 330] width 44 height 14
click at [1202, 315] on input "Drag & Drop your files or Browse" at bounding box center [1136, 312] width 326 height 5
type input "**********"
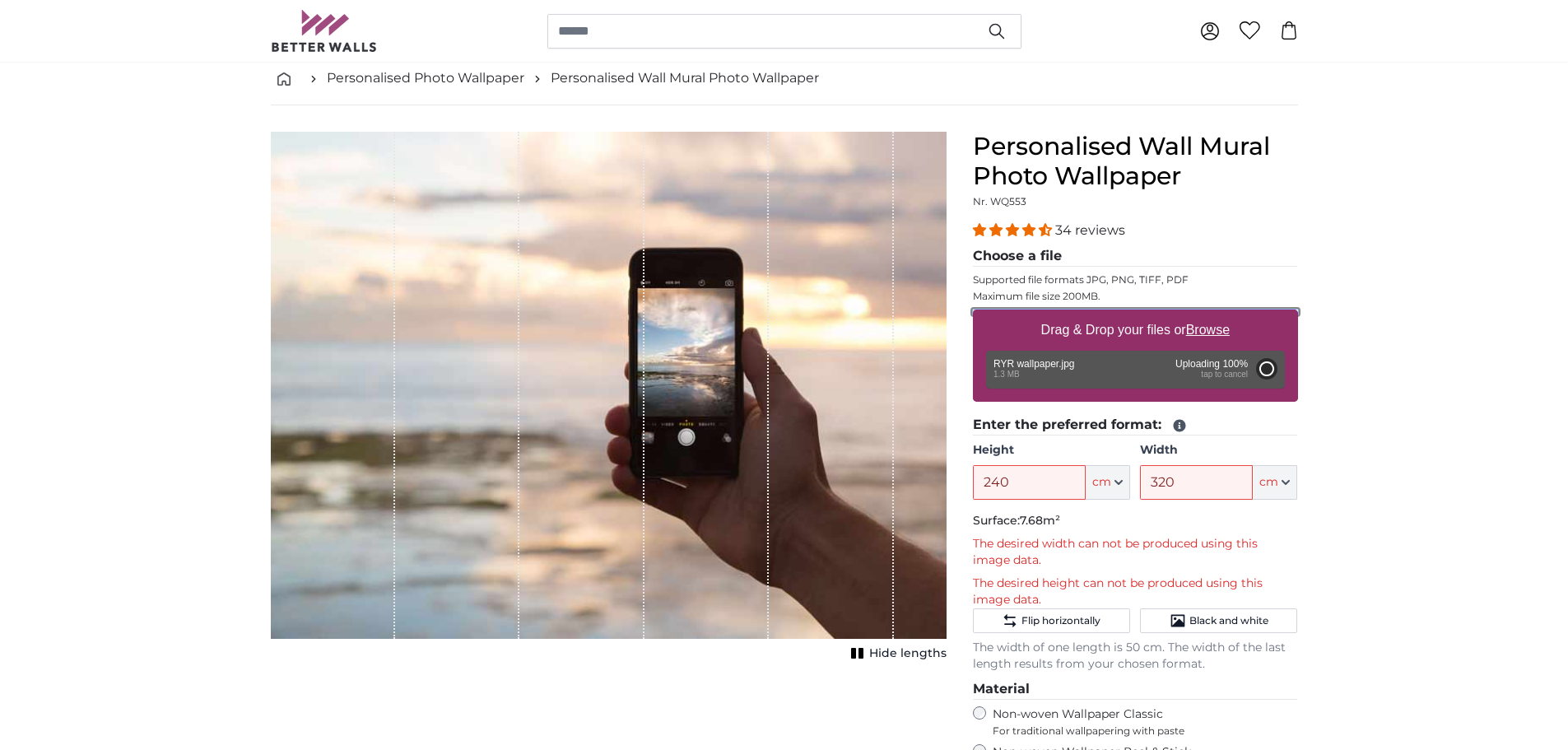
type input "200"
type input "266"
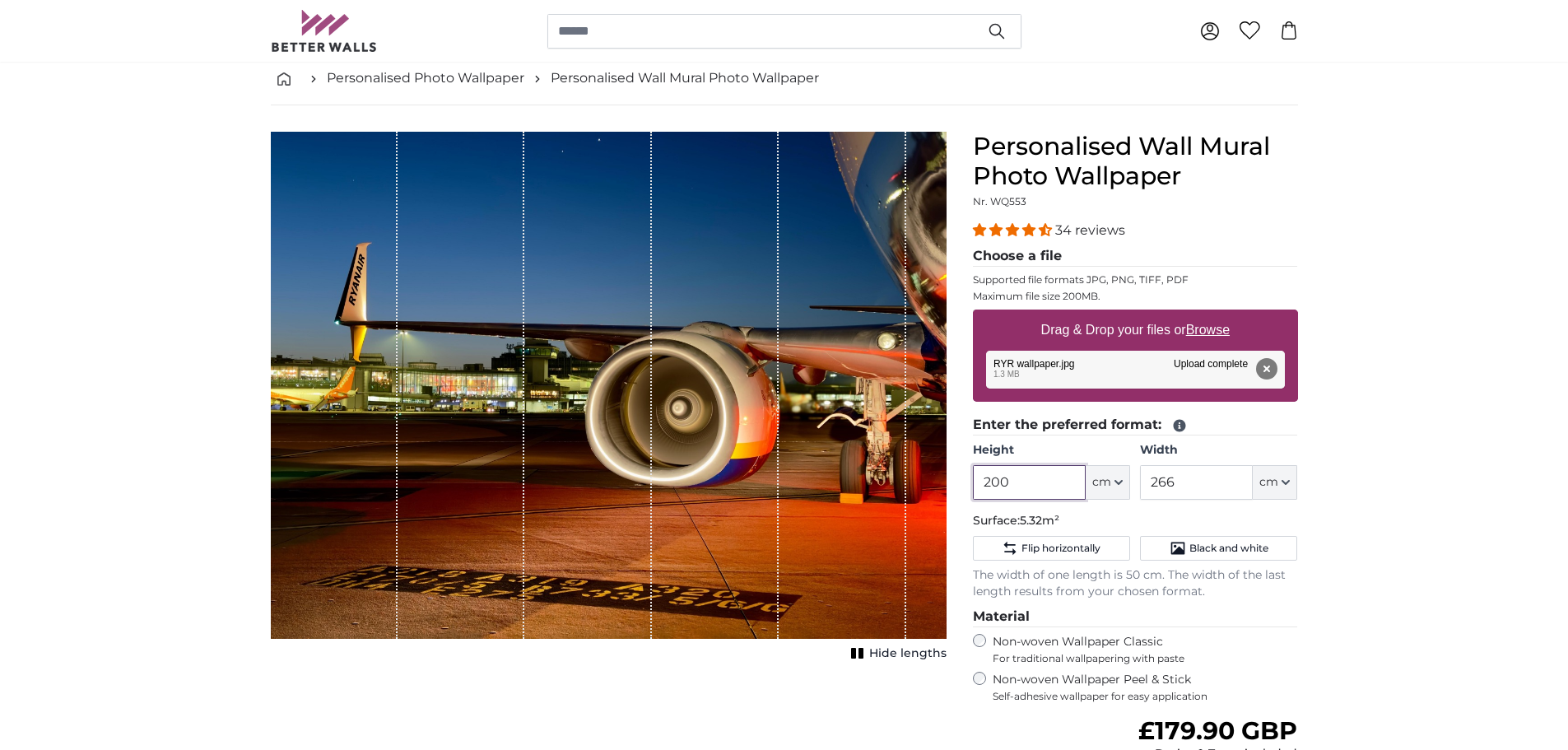
click at [1029, 480] on input "200" at bounding box center [1030, 483] width 113 height 35
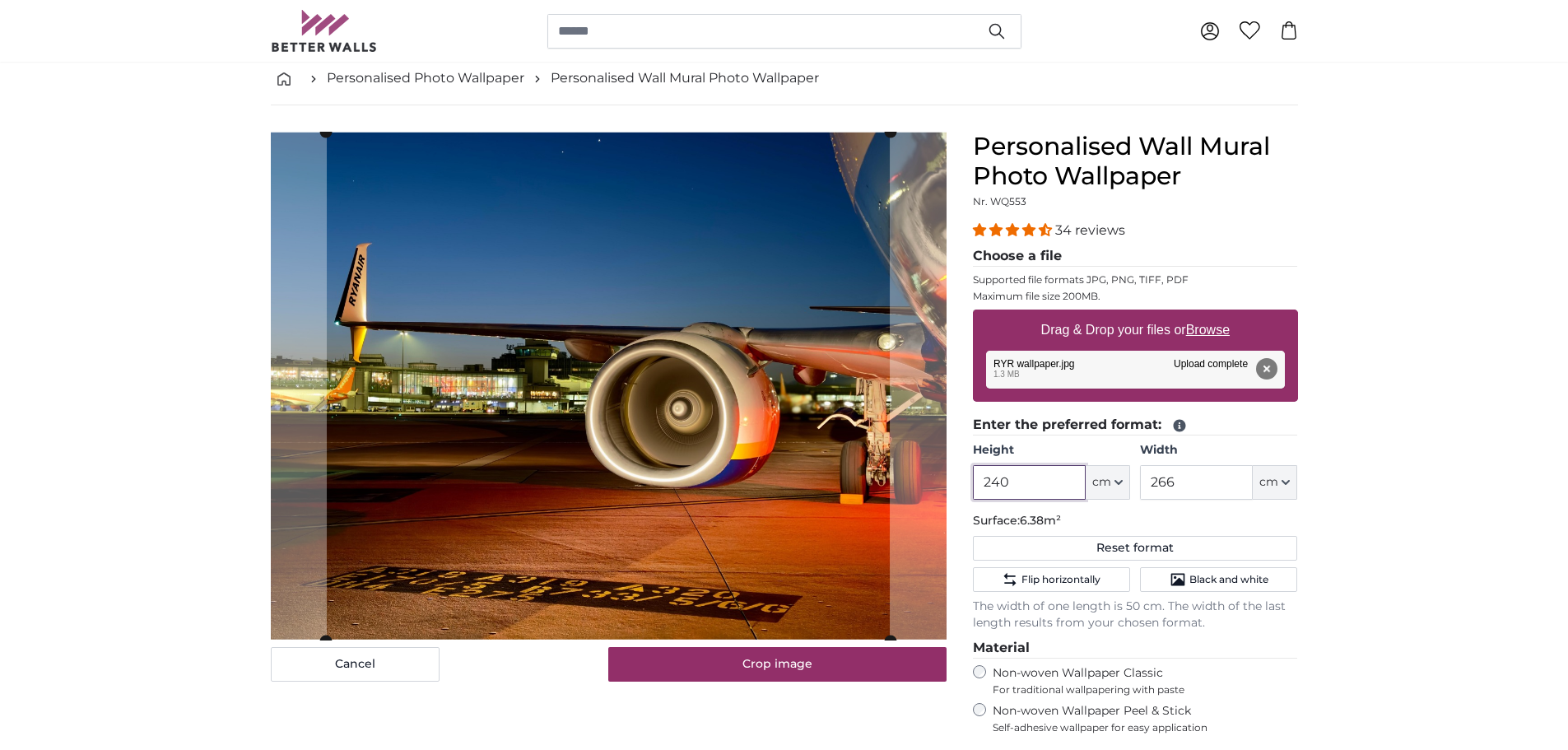
type input "240"
click at [1190, 480] on input "266" at bounding box center [1197, 483] width 113 height 35
type input "2"
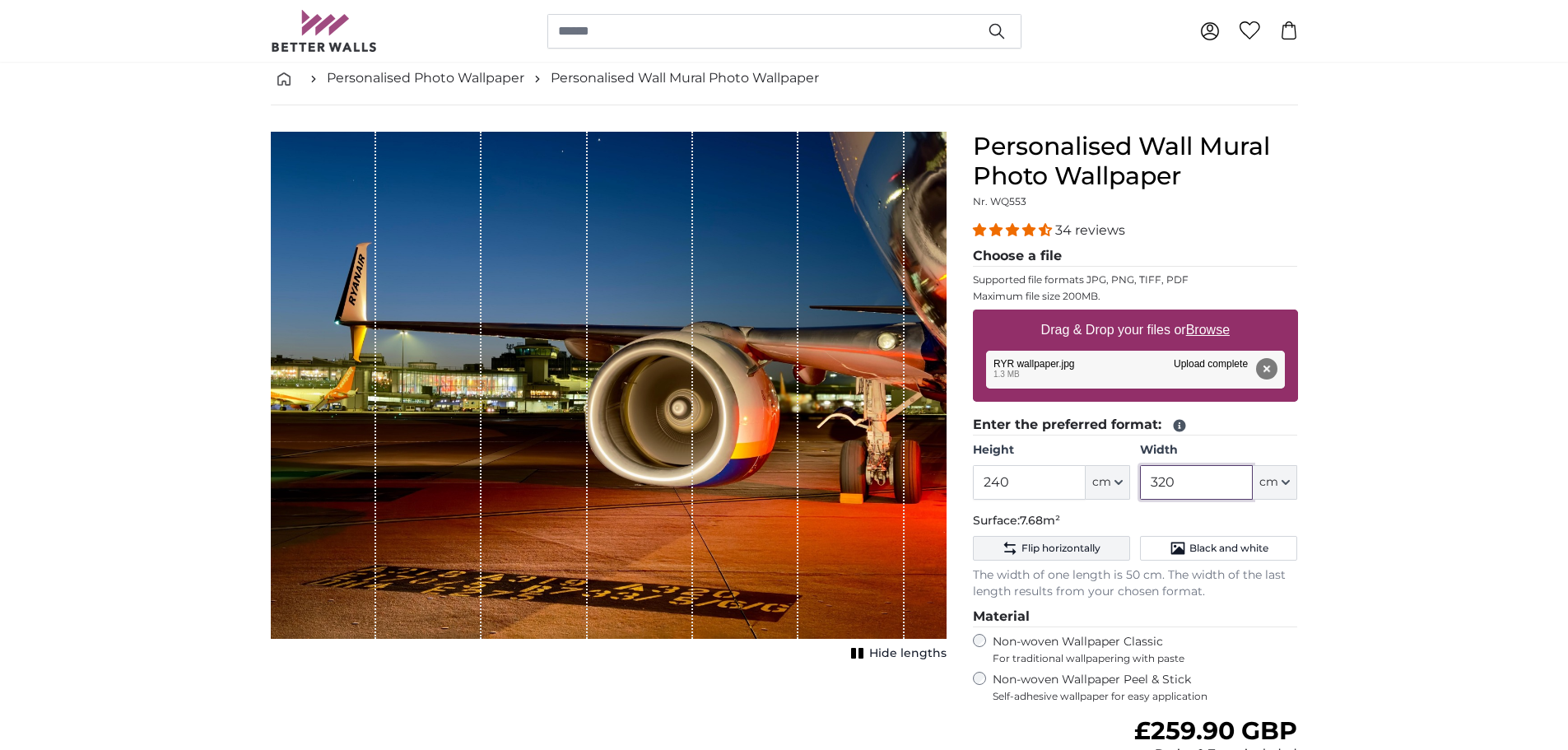
type input "320"
click at [1082, 551] on span "Flip horizontally" at bounding box center [1061, 548] width 79 height 13
click at [1059, 542] on span "Flip horizontally" at bounding box center [1061, 548] width 79 height 13
click at [1056, 554] on span "Flip horizontally" at bounding box center [1061, 548] width 79 height 13
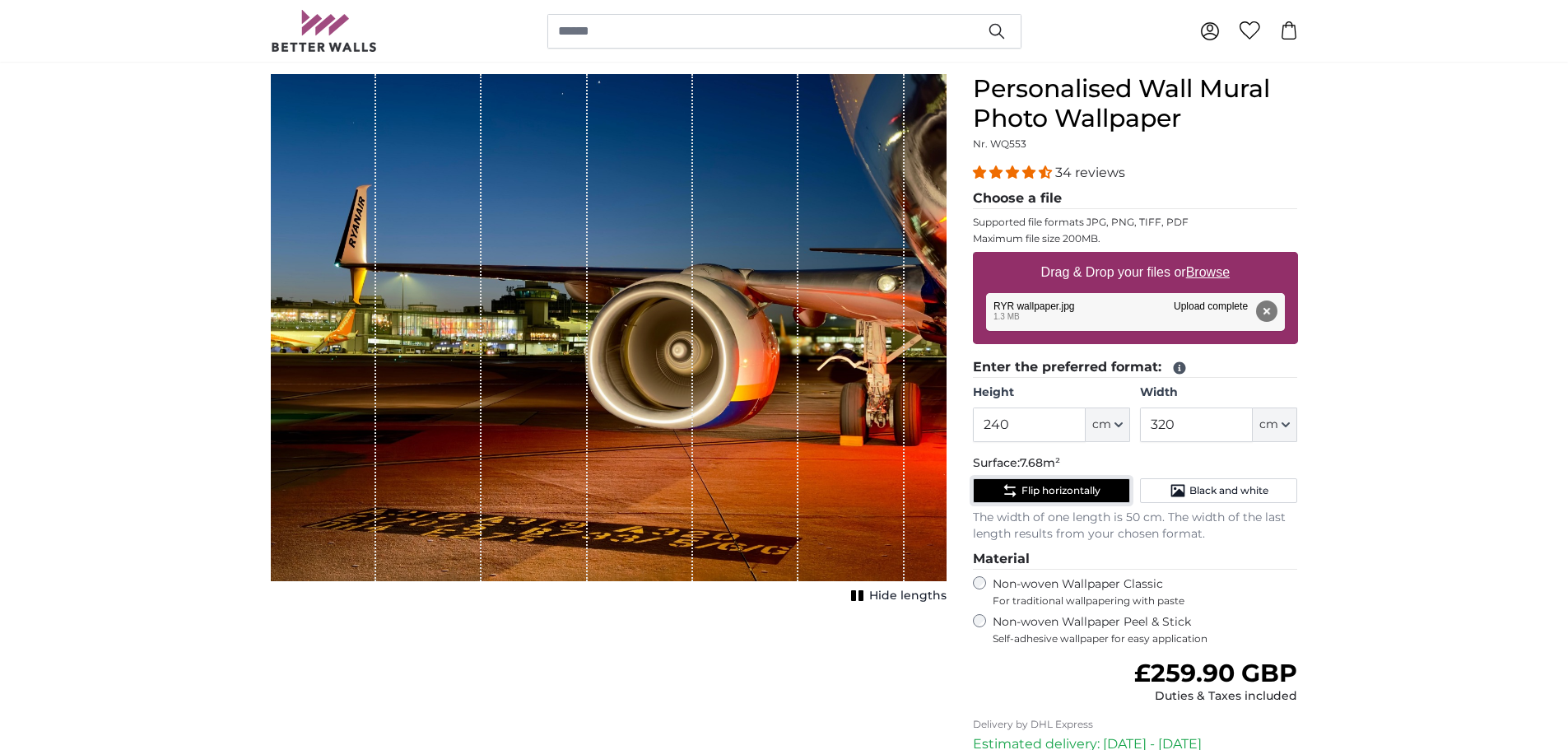
scroll to position [165, 0]
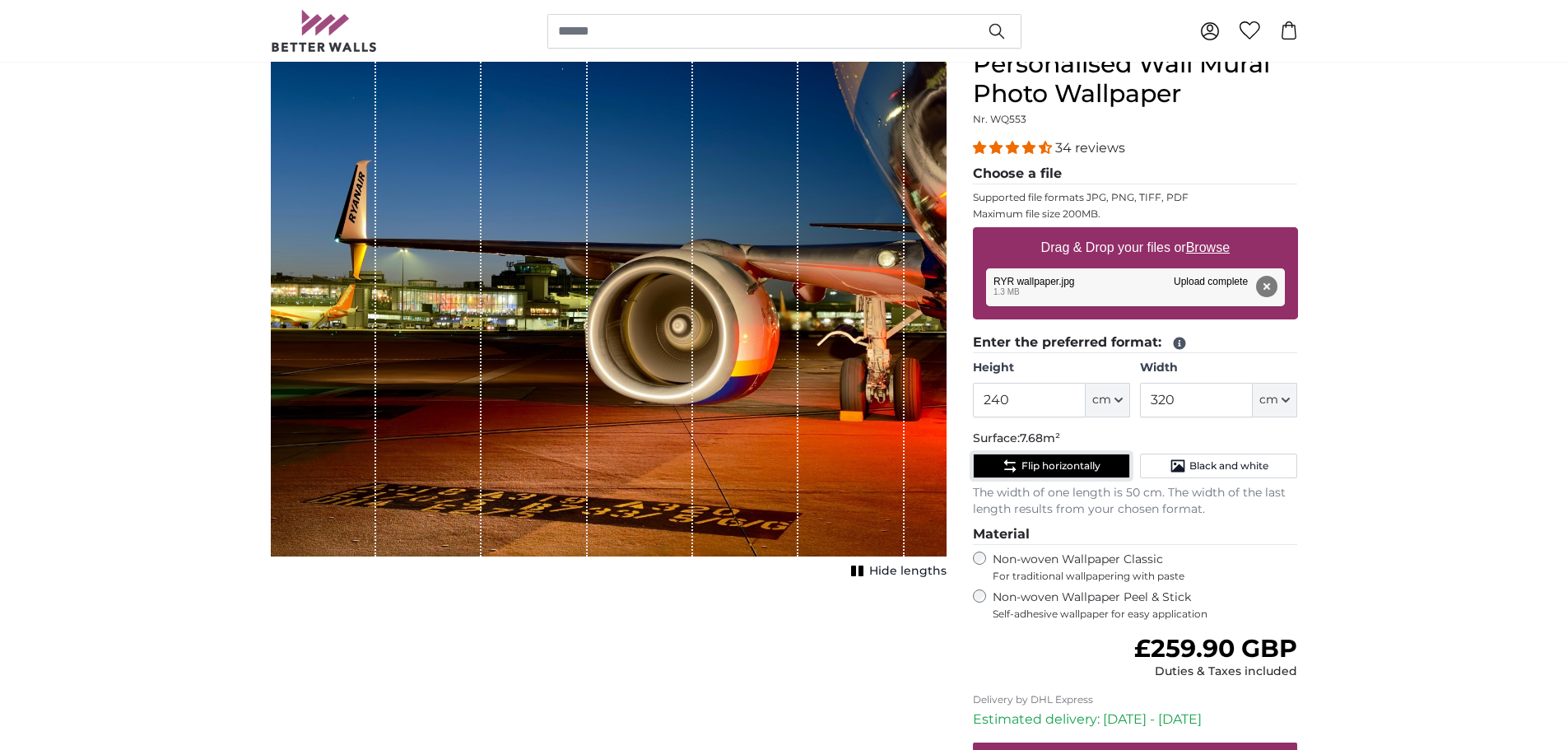
click at [1074, 467] on span "Flip horizontally" at bounding box center [1061, 466] width 79 height 13
click at [1251, 461] on span "Black and white" at bounding box center [1229, 466] width 79 height 13
click at [1206, 470] on span "Black and white" at bounding box center [1229, 466] width 79 height 13
click at [1036, 468] on span "Flip horizontally" at bounding box center [1061, 466] width 79 height 13
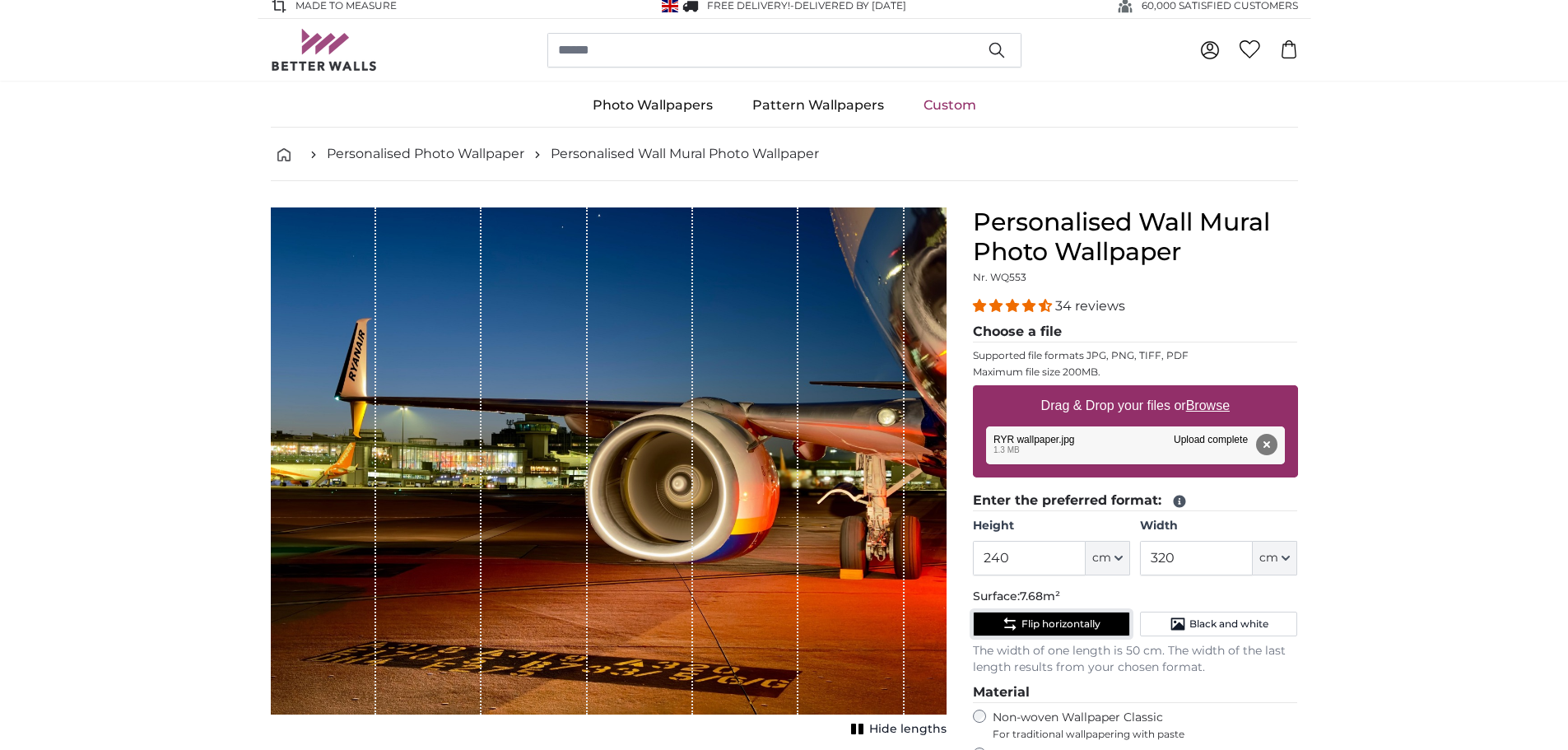
scroll to position [0, 0]
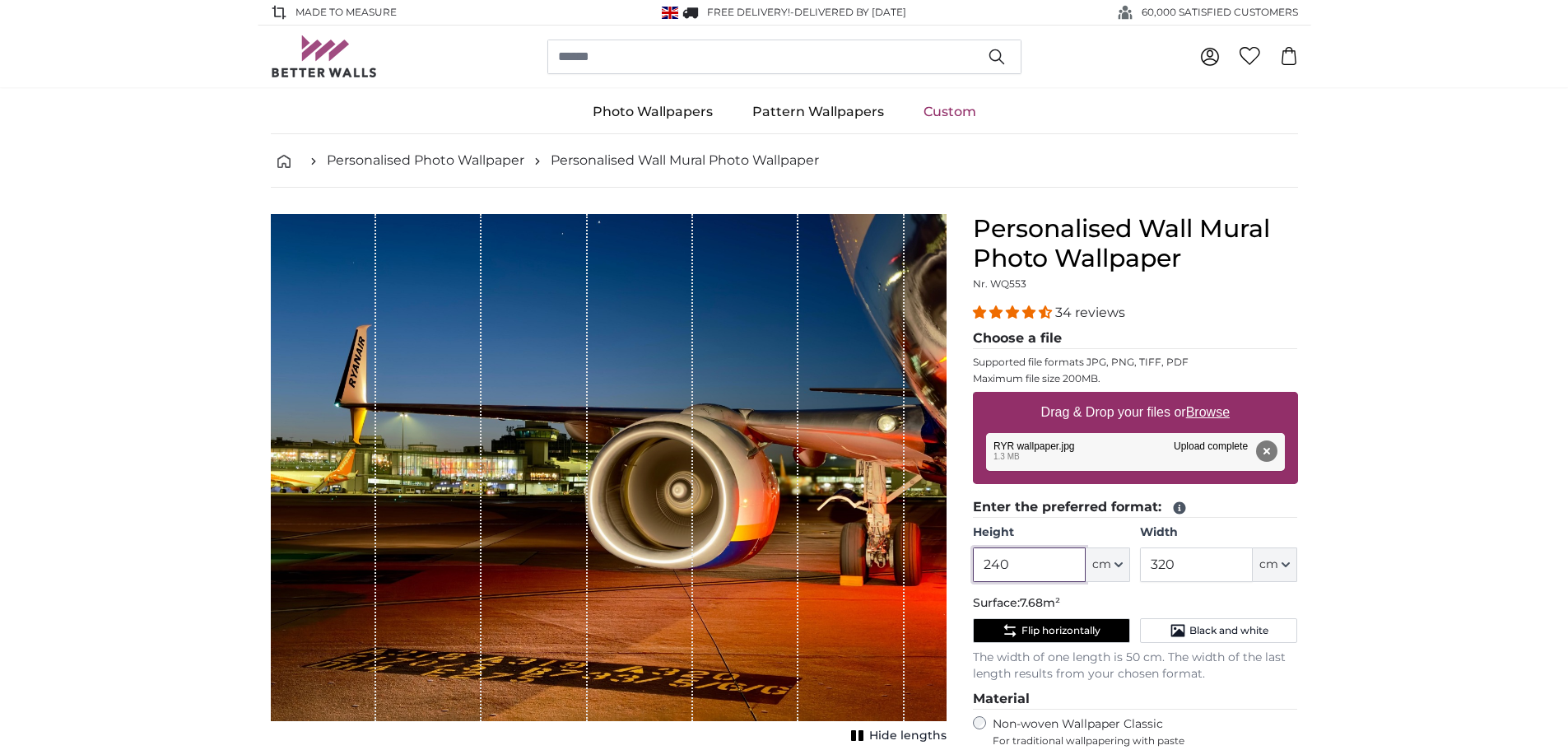
click at [1027, 563] on input "240" at bounding box center [1030, 564] width 113 height 35
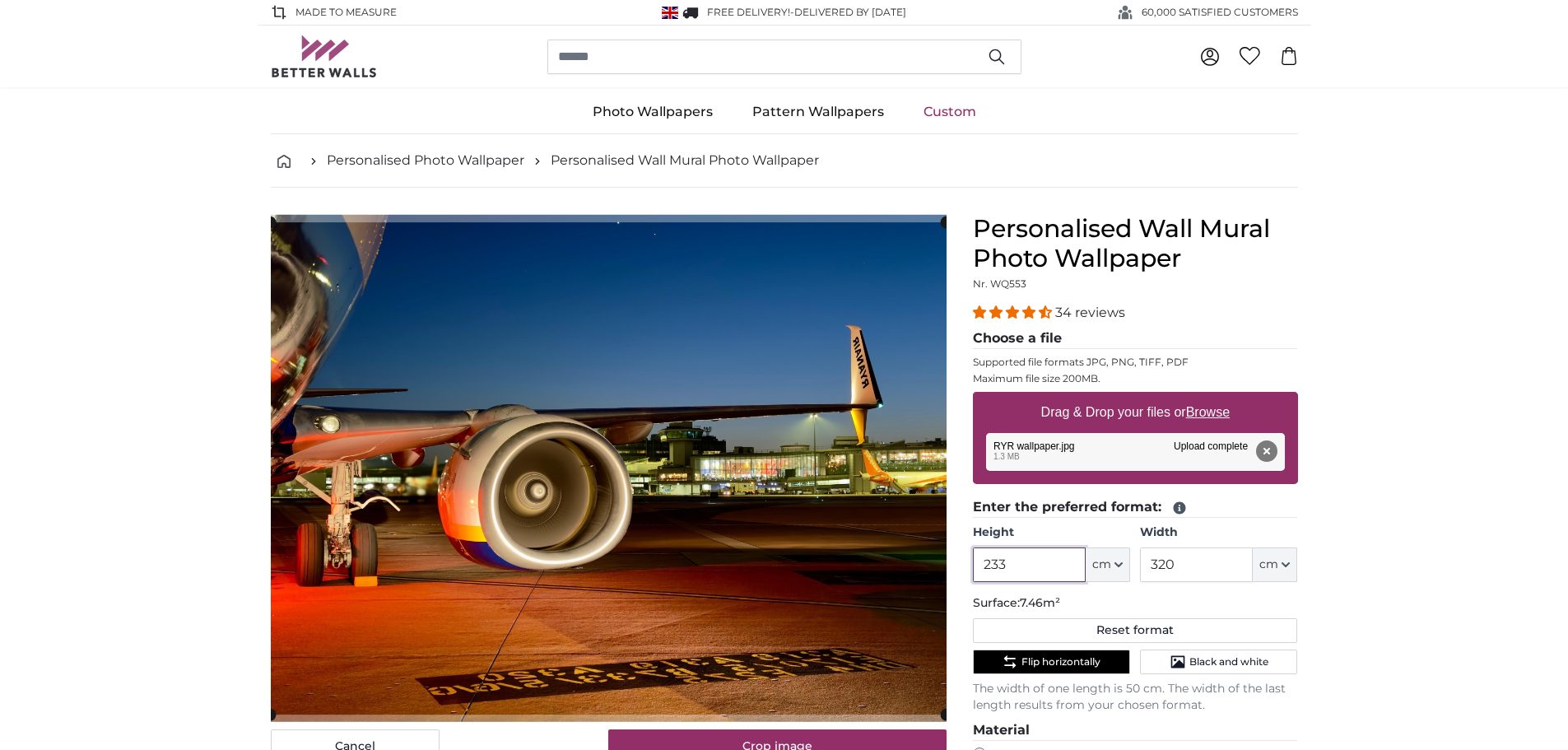
type input "233"
click at [1198, 568] on input "320" at bounding box center [1197, 564] width 113 height 35
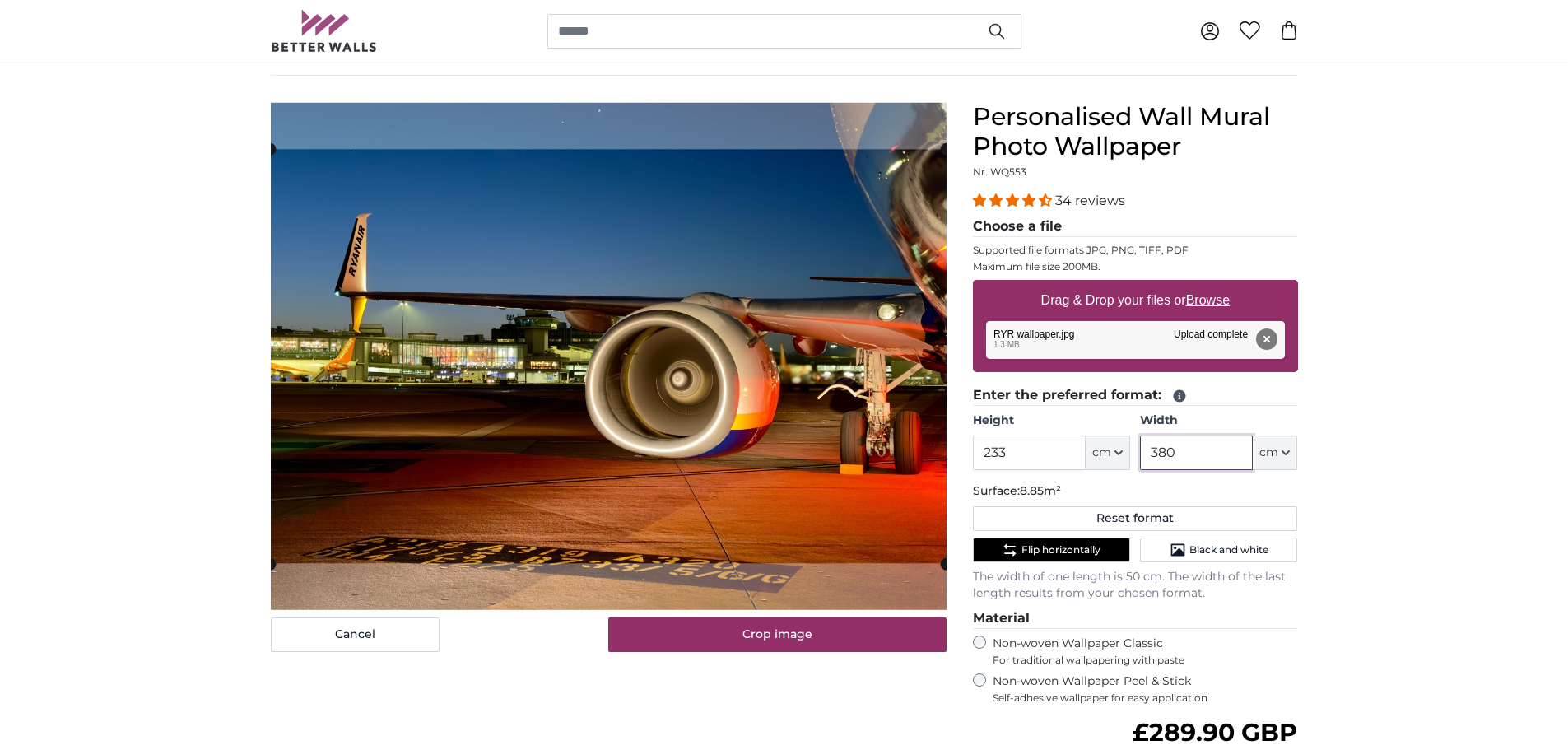
scroll to position [83, 0]
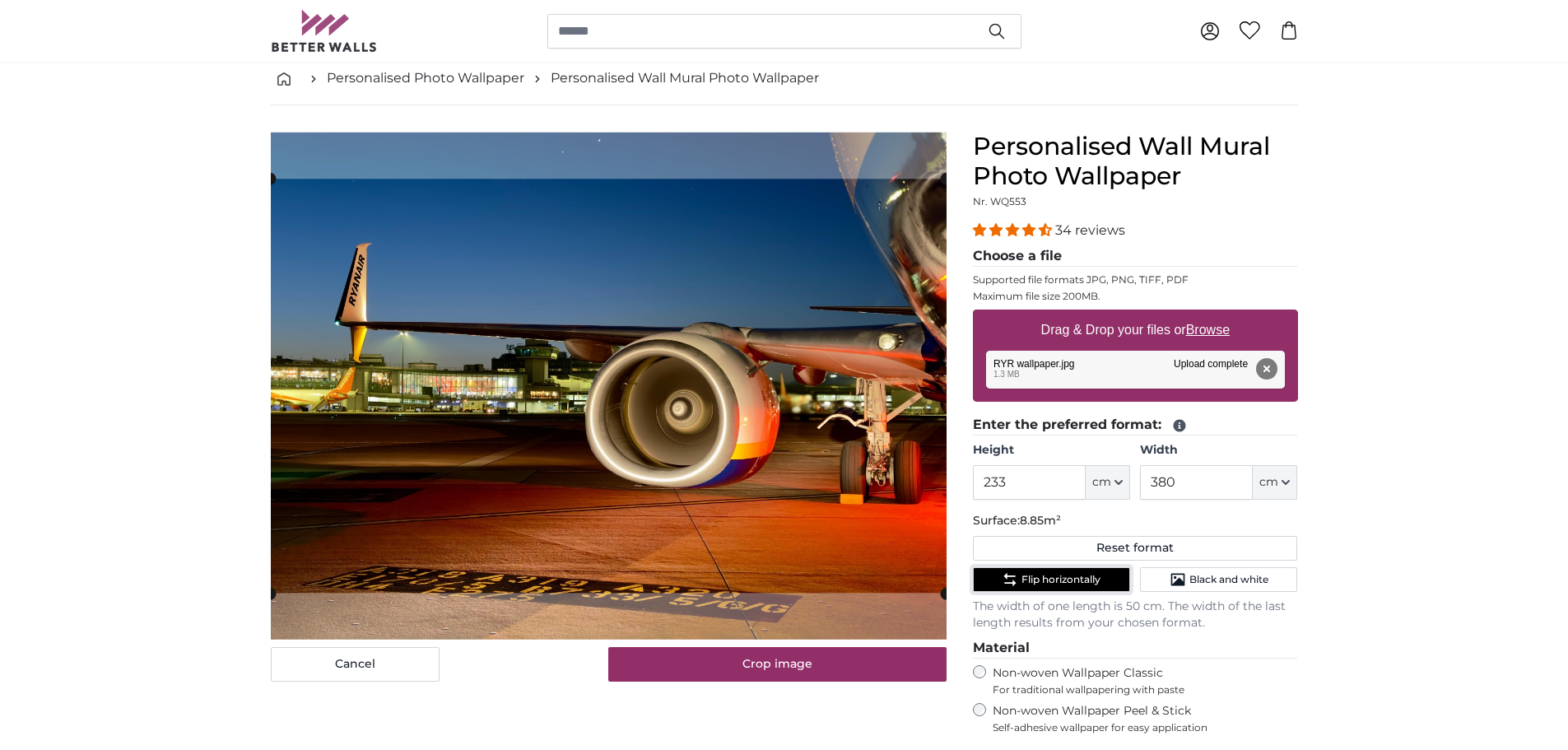
click at [1028, 579] on span "Flip horizontally" at bounding box center [1061, 580] width 79 height 13
click at [1222, 477] on input "380" at bounding box center [1197, 483] width 113 height 35
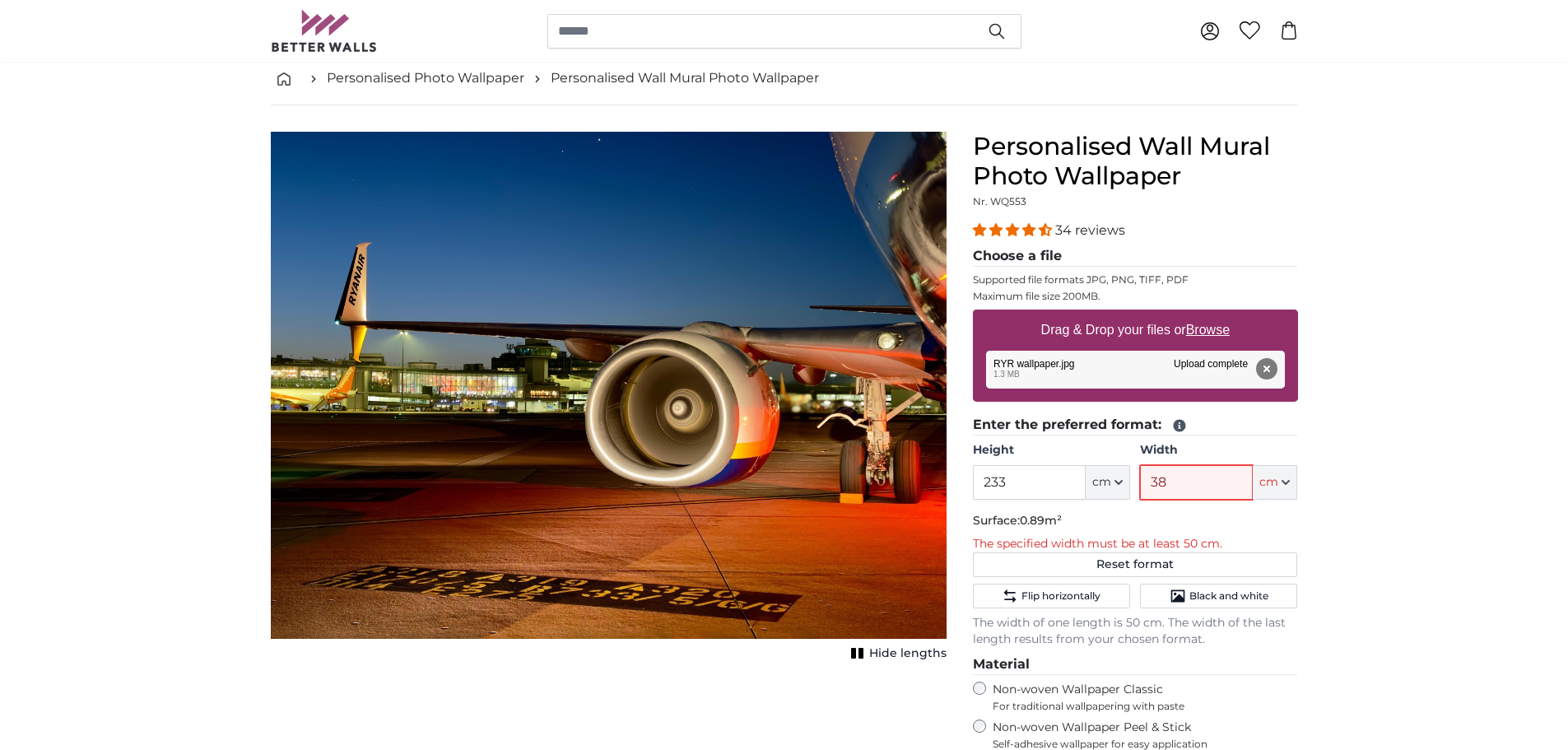
type input "380"
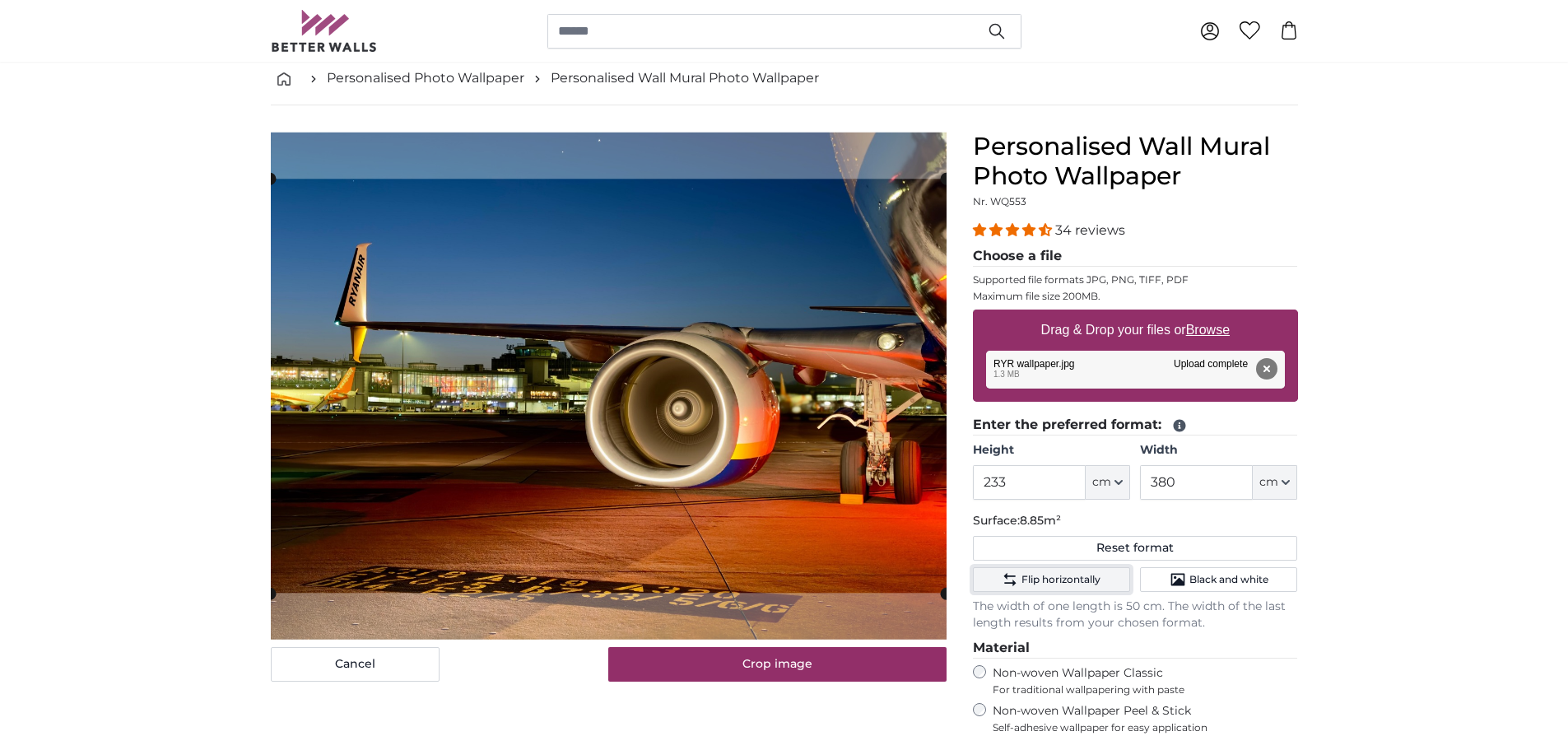
click at [1043, 580] on span "Flip horizontally" at bounding box center [1061, 580] width 79 height 13
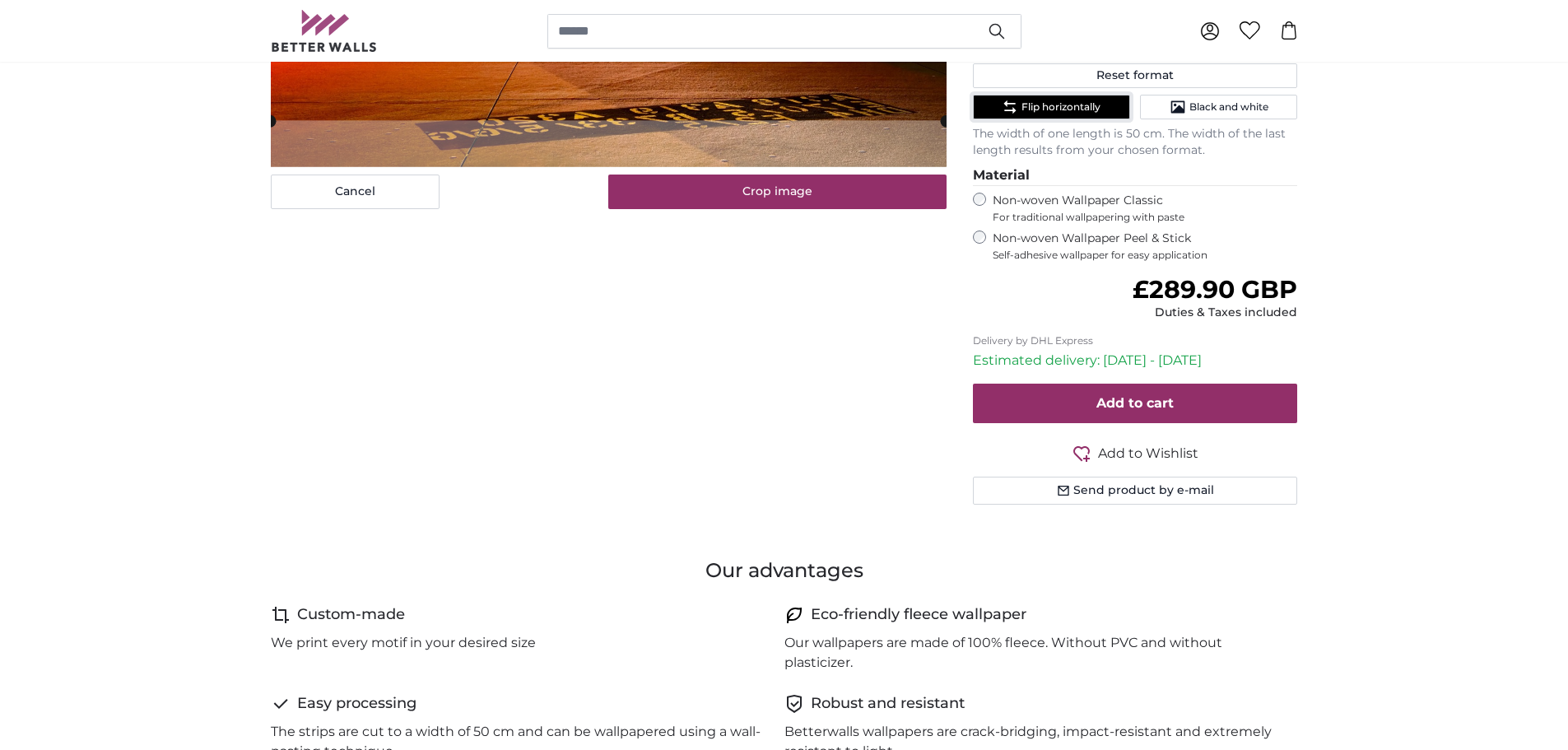
scroll to position [576, 0]
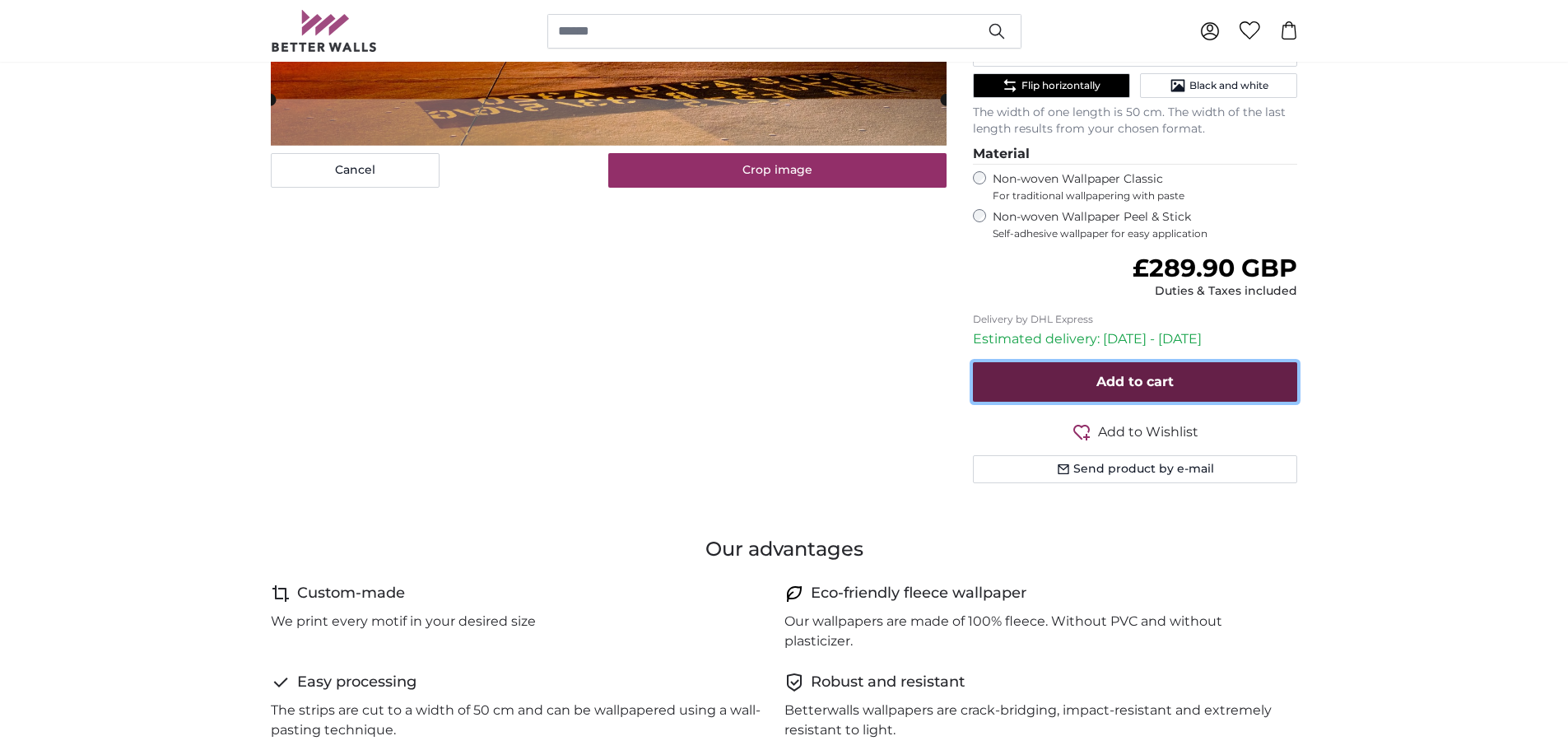
click at [1137, 378] on span "Add to cart" at bounding box center [1135, 381] width 77 height 15
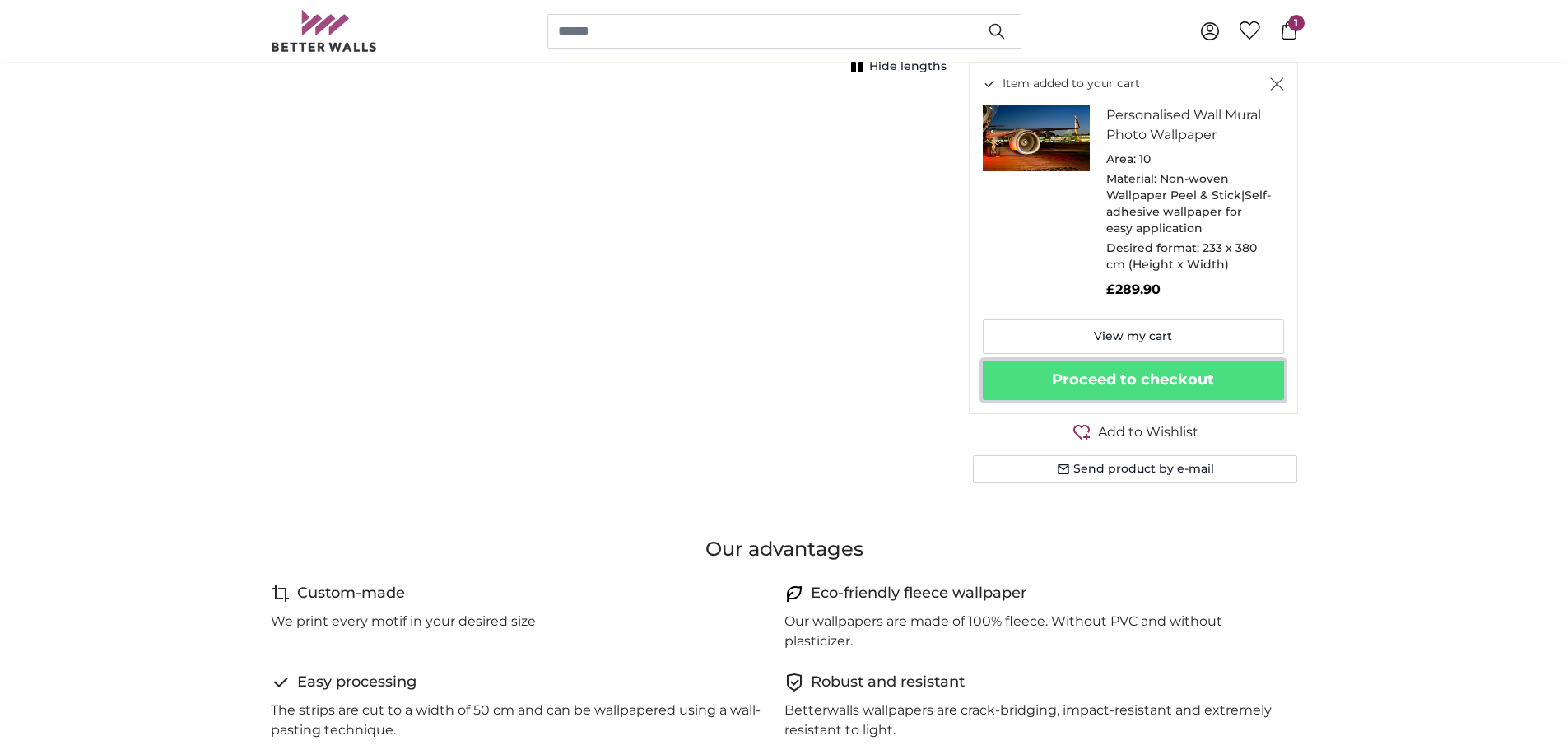
click at [1137, 378] on button "Proceed to checkout" at bounding box center [1134, 380] width 301 height 39
